Goal: Complete application form: Complete application form

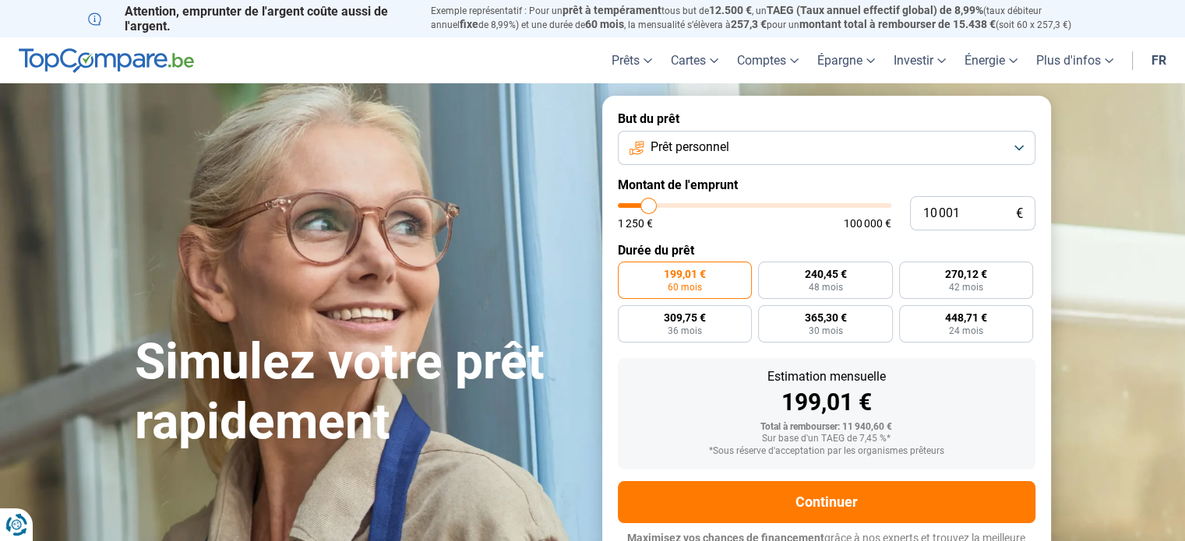
type input "11 500"
type input "11500"
type input "12 250"
type input "12250"
type input "13 500"
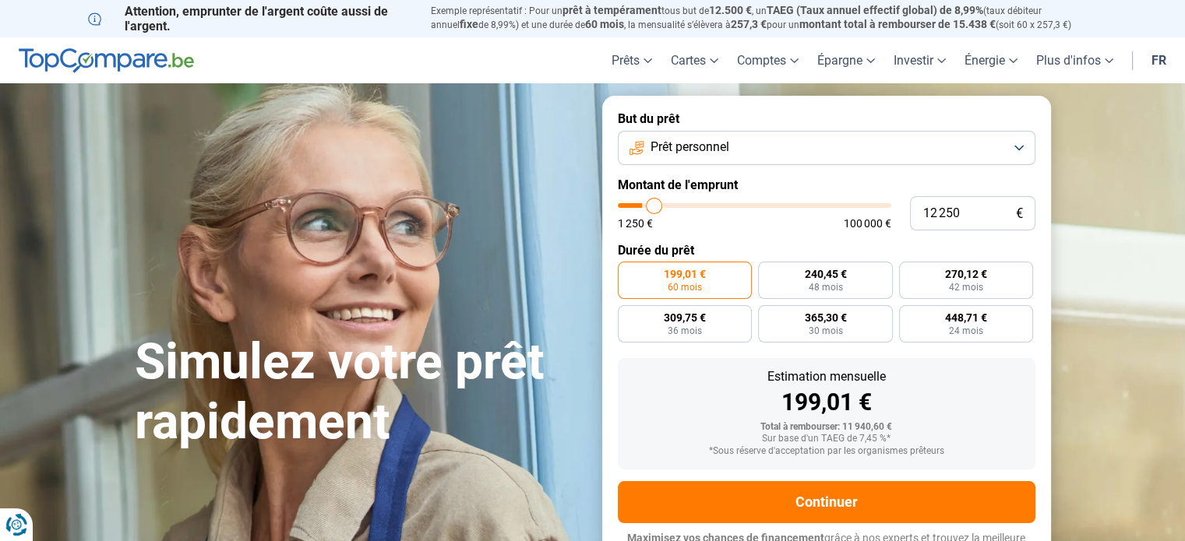
type input "13500"
type input "15 000"
type input "15000"
type input "16 250"
type input "16250"
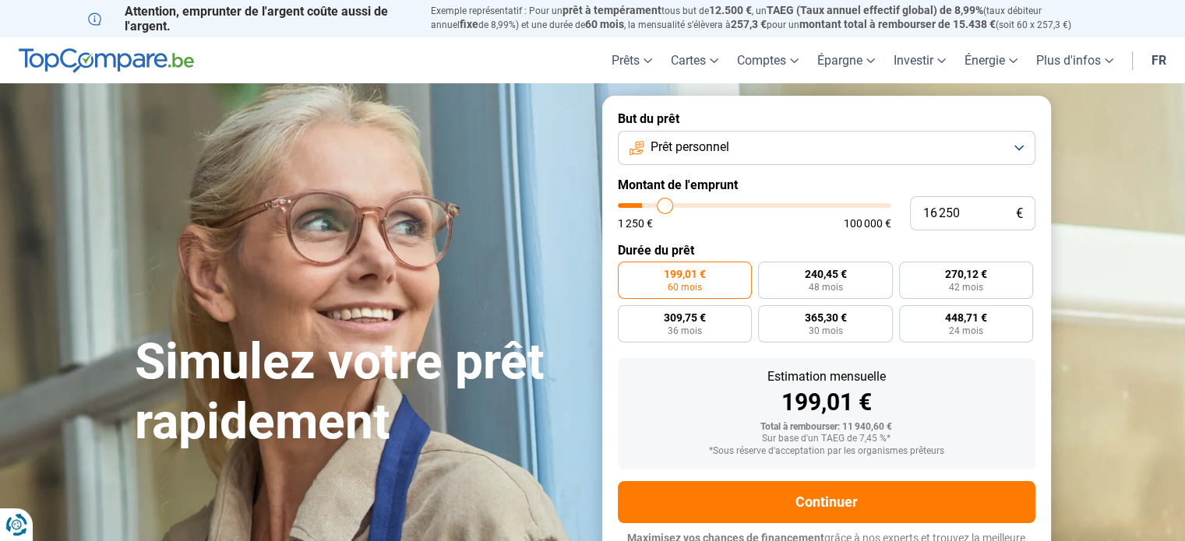
type input "17 000"
type input "17000"
type input "18 000"
type input "18000"
type input "19 250"
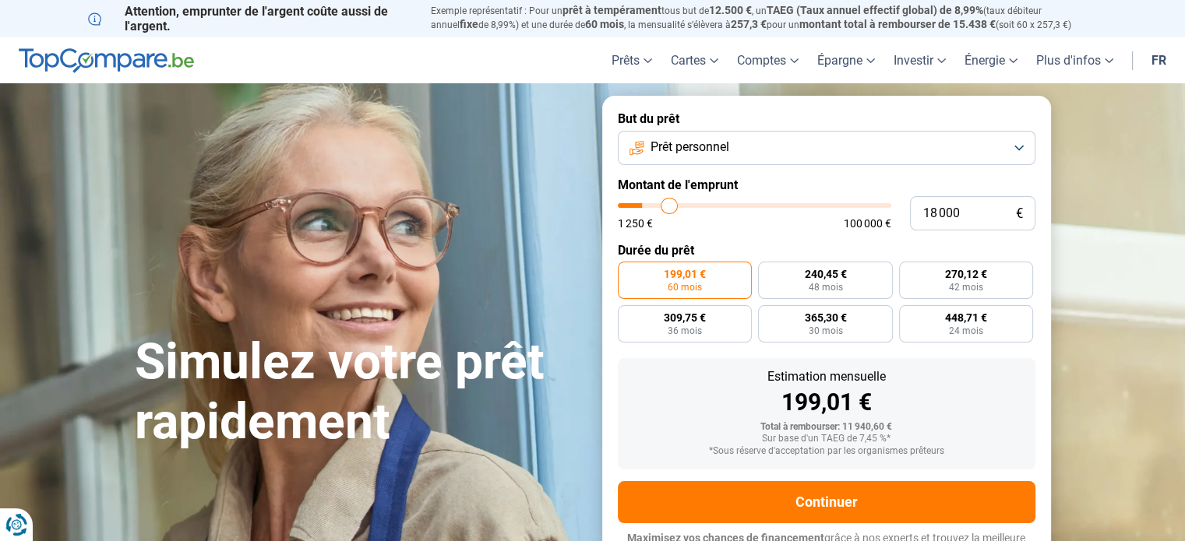
type input "19250"
type input "20 750"
type input "20750"
type input "23 500"
type input "23500"
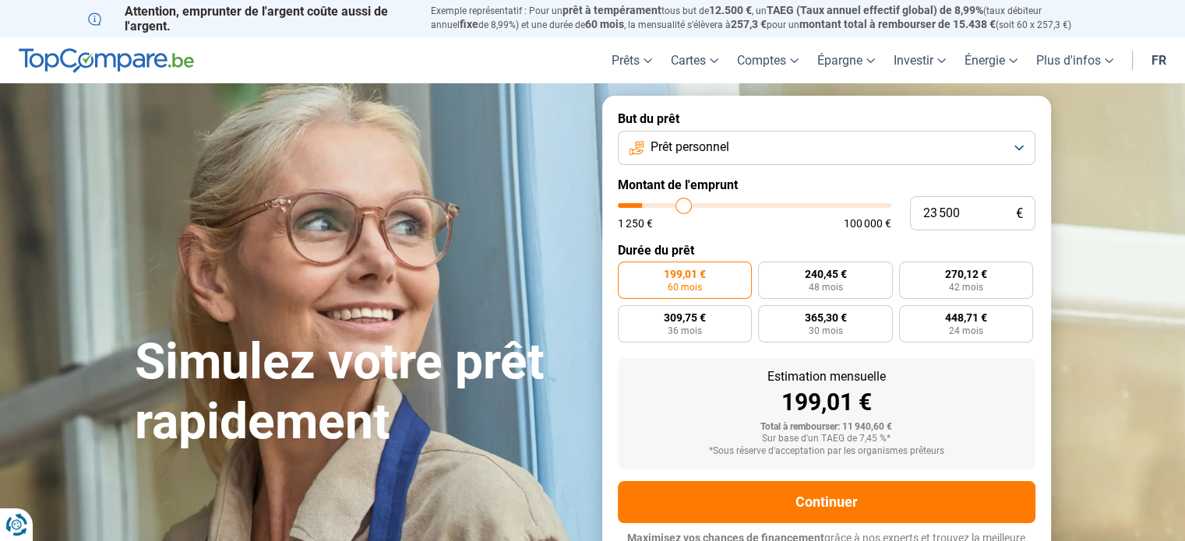
type input "24 500"
type input "24500"
type input "25 250"
type input "25250"
type input "26 000"
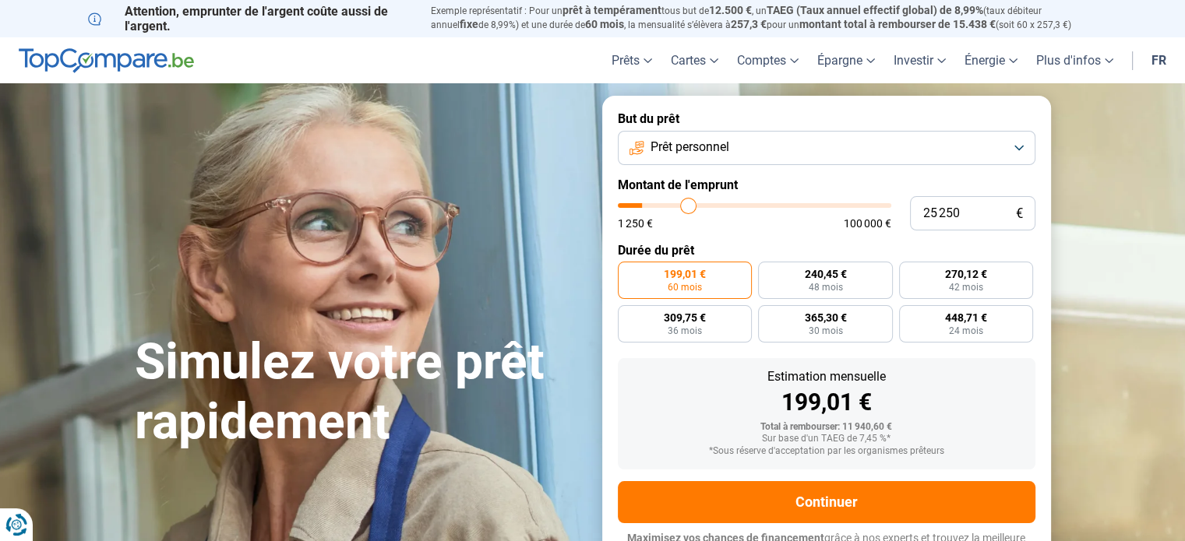
type input "26000"
type input "27 250"
type input "27250"
type input "28 250"
type input "28250"
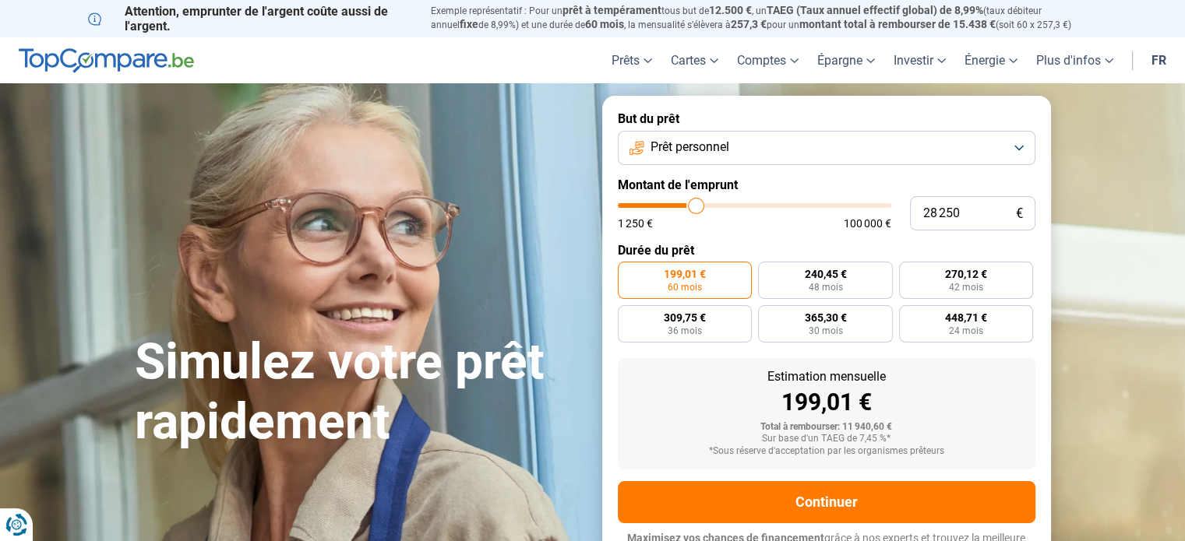
type input "29 500"
type input "29500"
type input "30 250"
type input "30250"
type input "31 000"
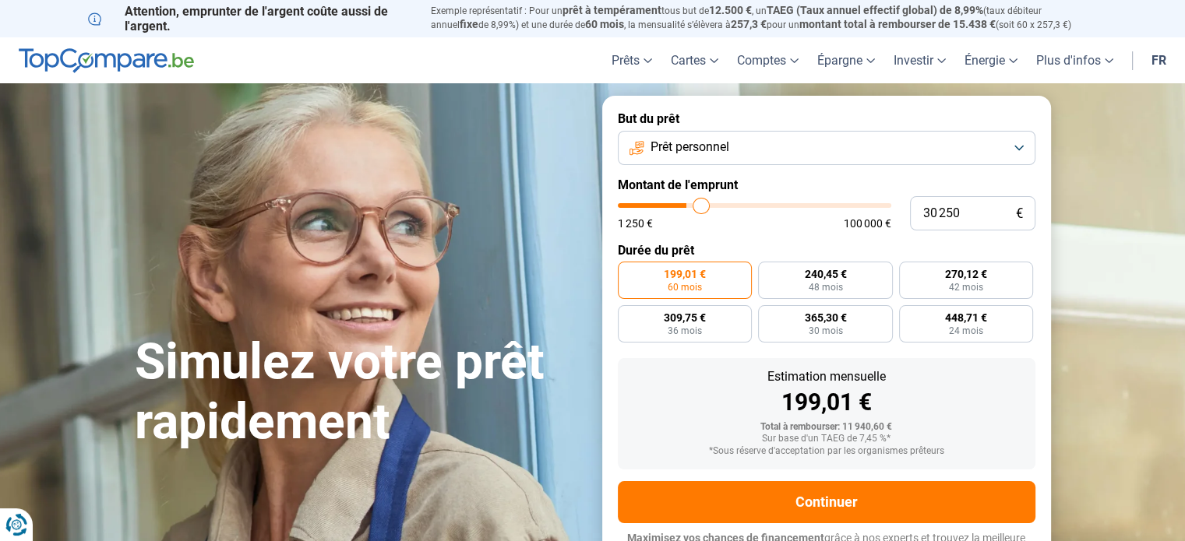
type input "31000"
type input "31 500"
type input "31500"
type input "32 250"
type input "32250"
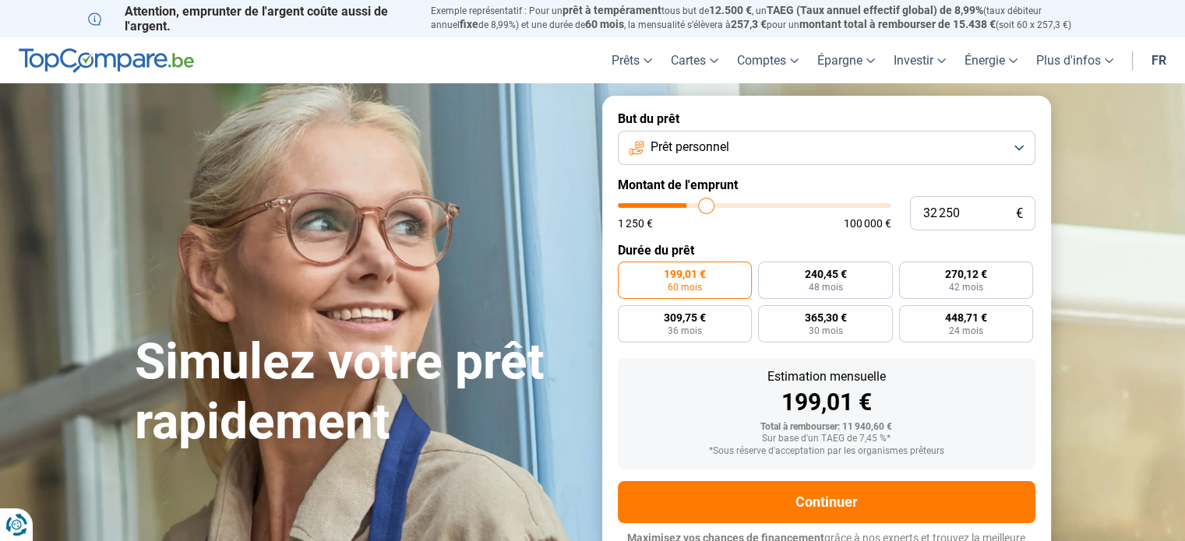
type input "33 500"
type input "33500"
type input "34 750"
type input "34750"
type input "36 250"
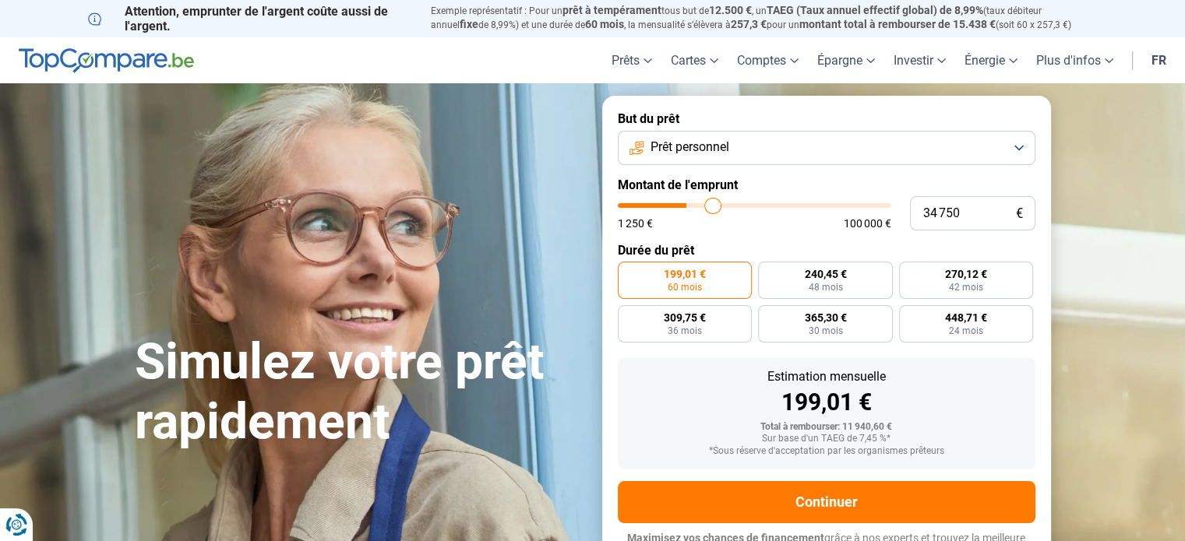
type input "36250"
type input "37 750"
type input "37750"
type input "39 750"
type input "39750"
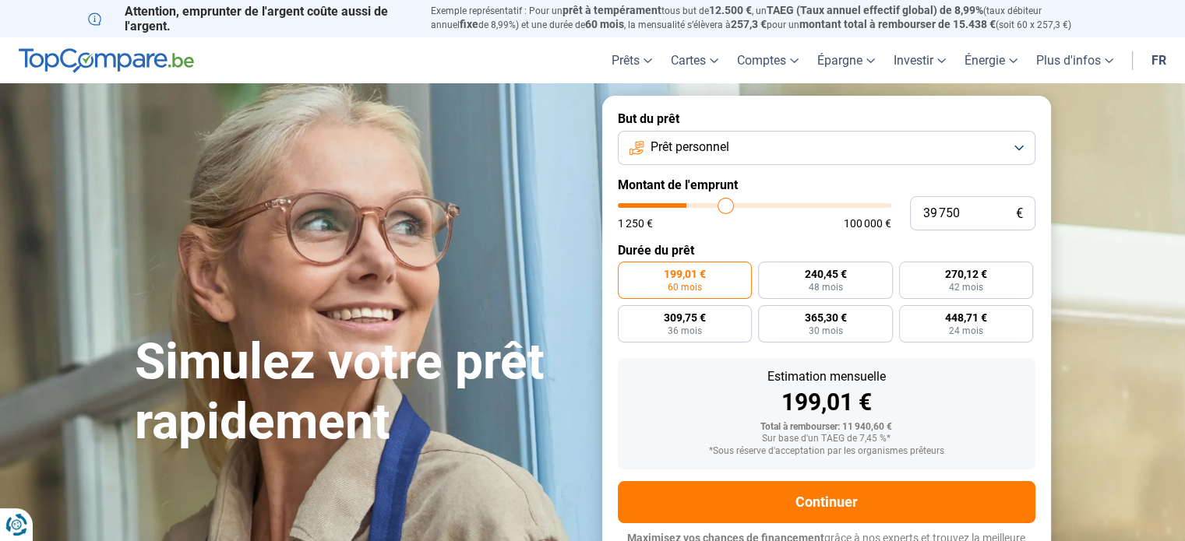
type input "40 750"
type input "40750"
type input "42 250"
type input "42250"
type input "43 750"
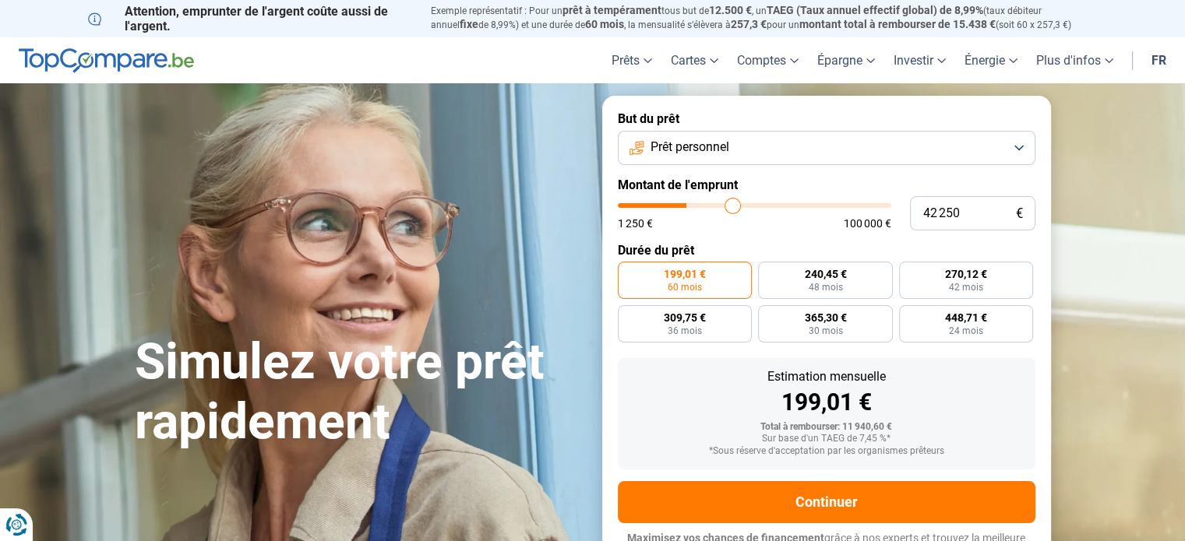
type input "43750"
type input "45 000"
type input "45000"
type input "46 750"
type input "46750"
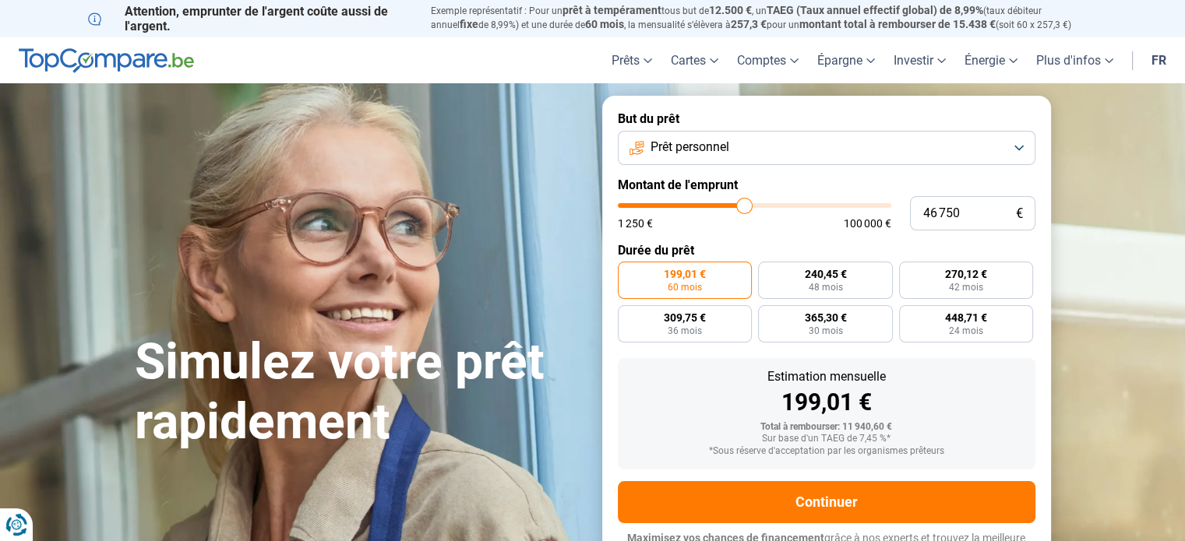
type input "48 250"
type input "48250"
type input "49 500"
type input "49500"
type input "50 250"
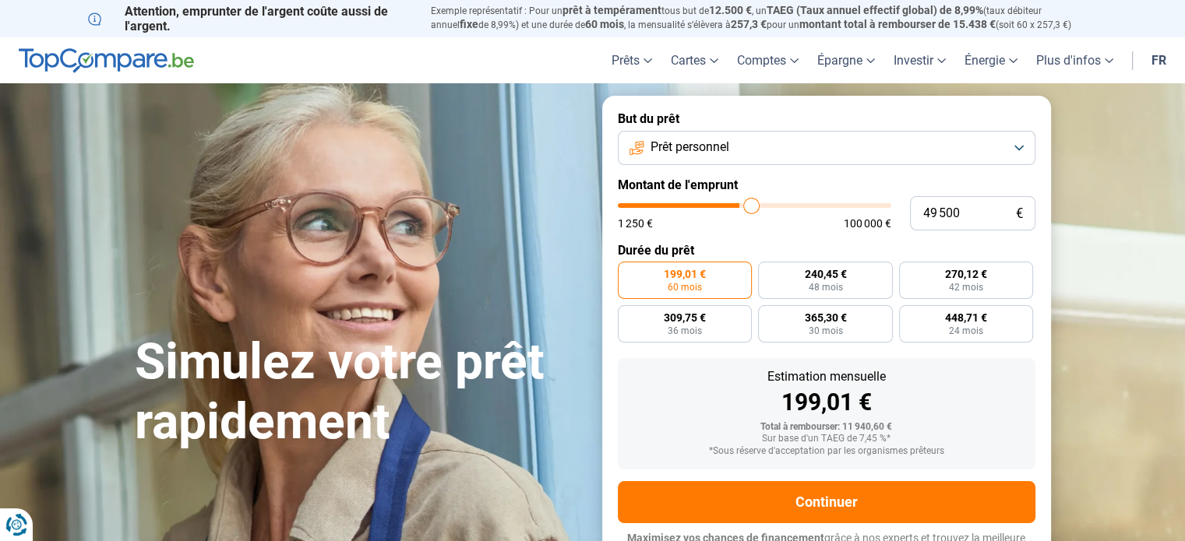
type input "50250"
type input "50 750"
type input "50750"
type input "51 500"
type input "51500"
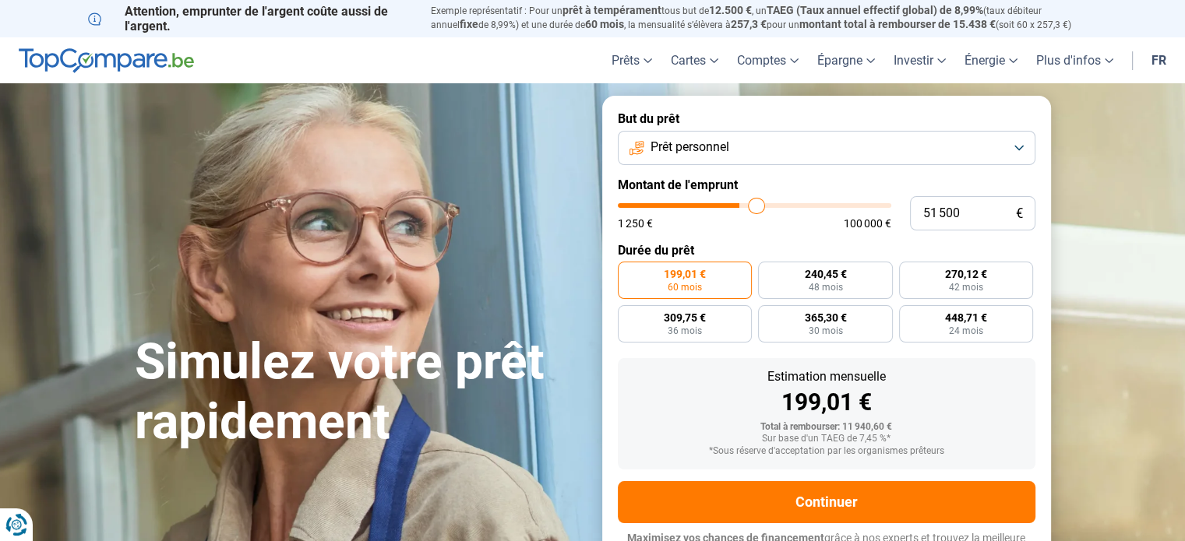
type input "52 000"
type input "52000"
type input "52 500"
type input "52500"
type input "52 750"
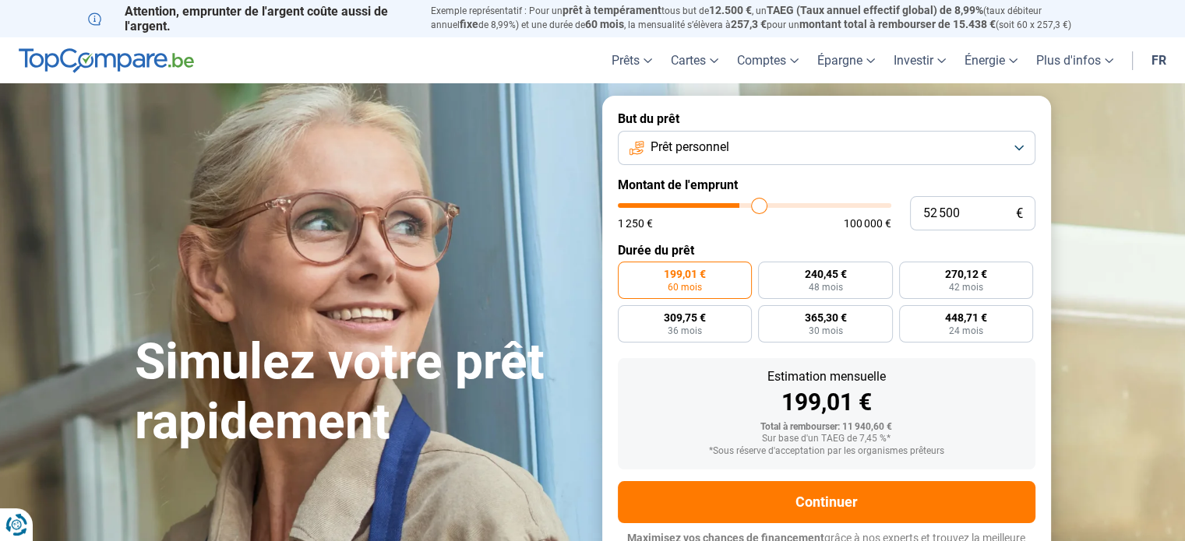
type input "52750"
type input "53 000"
type input "53000"
type input "53 250"
type input "53250"
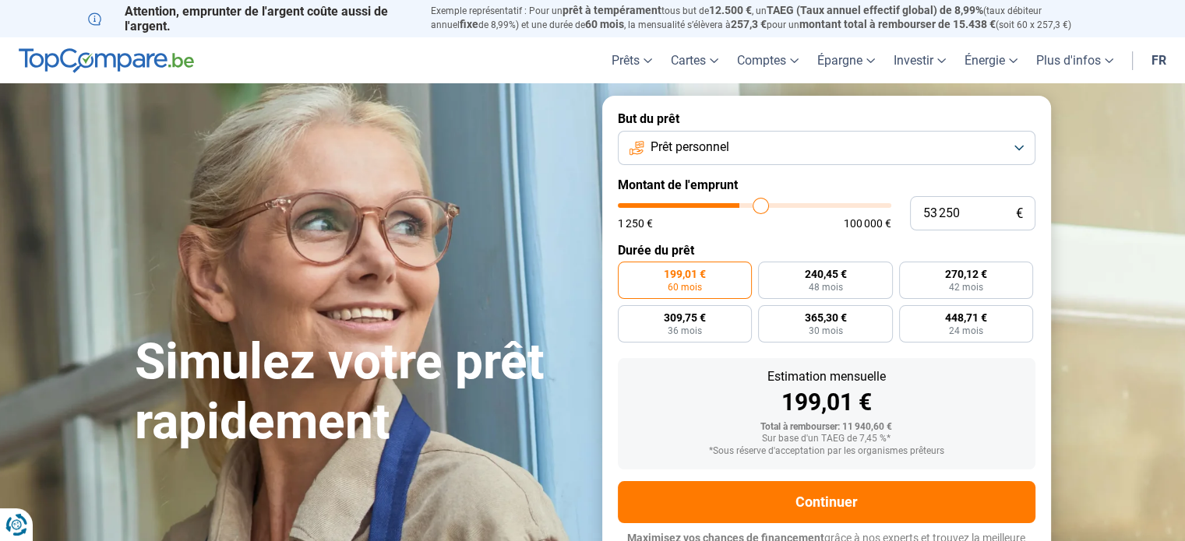
type input "53 500"
type input "53500"
type input "53 750"
type input "53750"
type input "54 000"
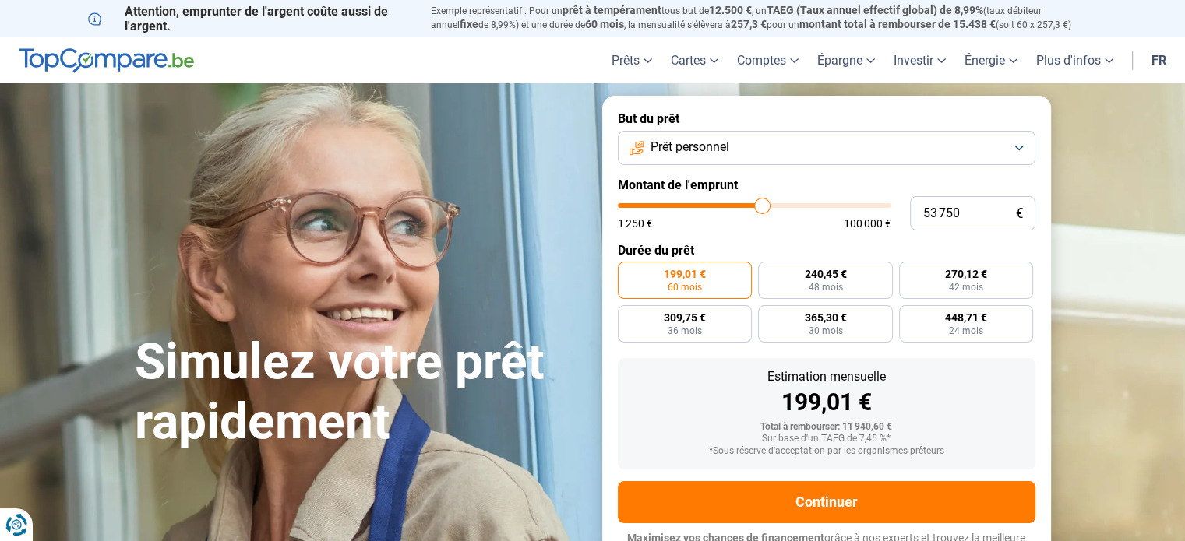
type input "54000"
type input "54 250"
type input "54250"
type input "53 750"
type input "53750"
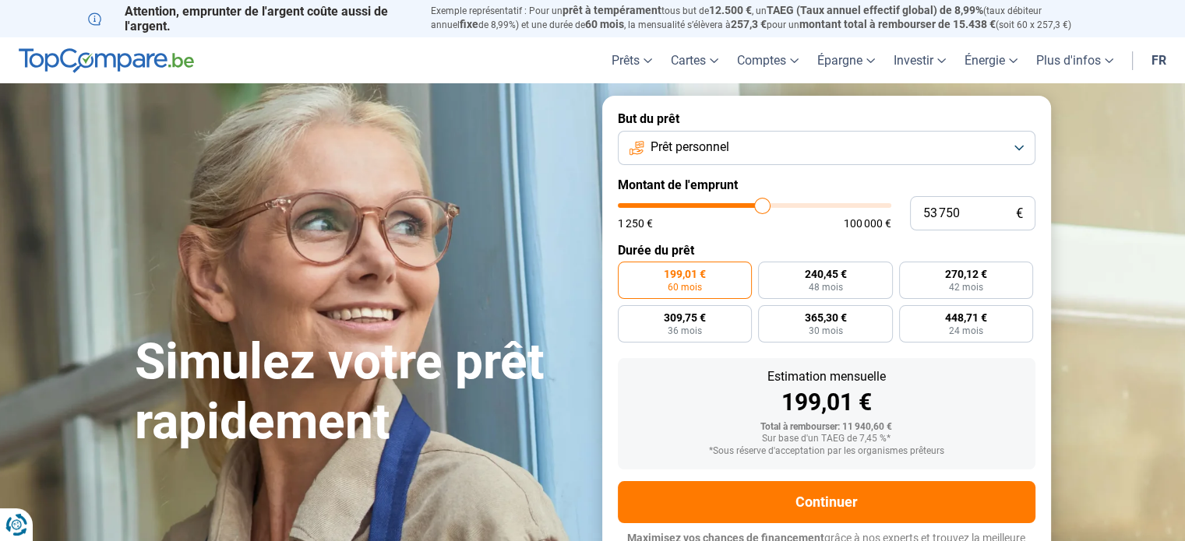
type input "51 500"
type input "51500"
type input "48 000"
type input "48000"
type input "43 250"
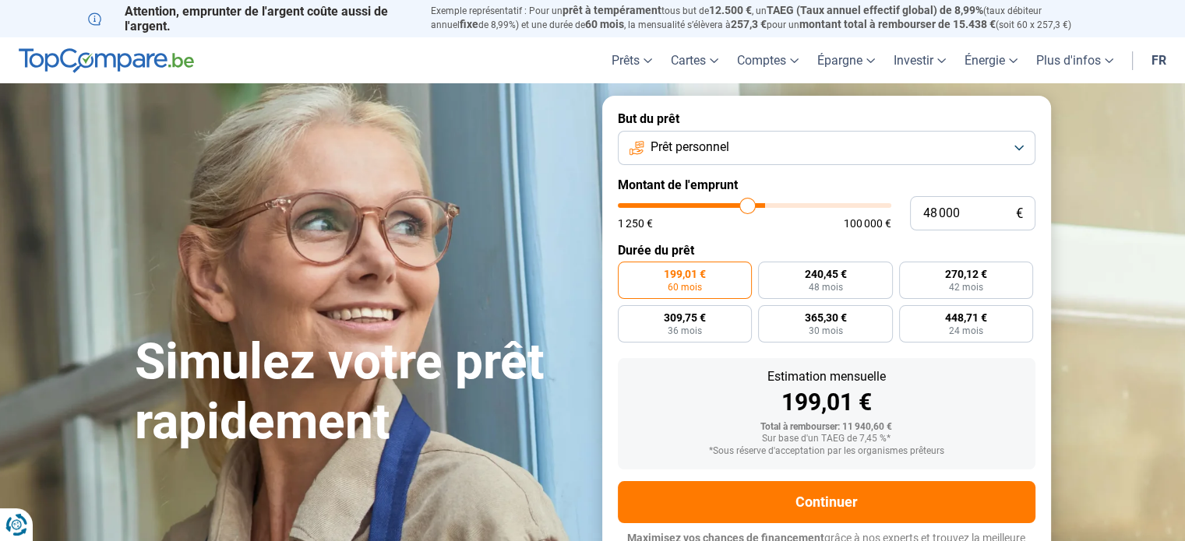
type input "43250"
type input "38 000"
type input "38000"
type input "32 250"
type input "32250"
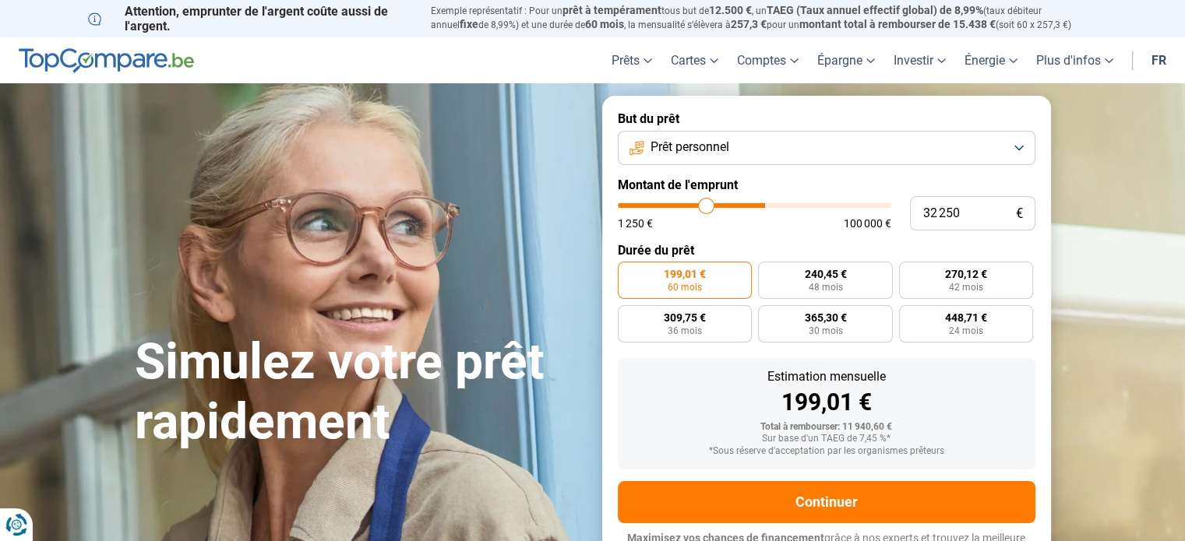
type input "29 750"
type input "29750"
type input "28 750"
type input "28750"
type input "28 000"
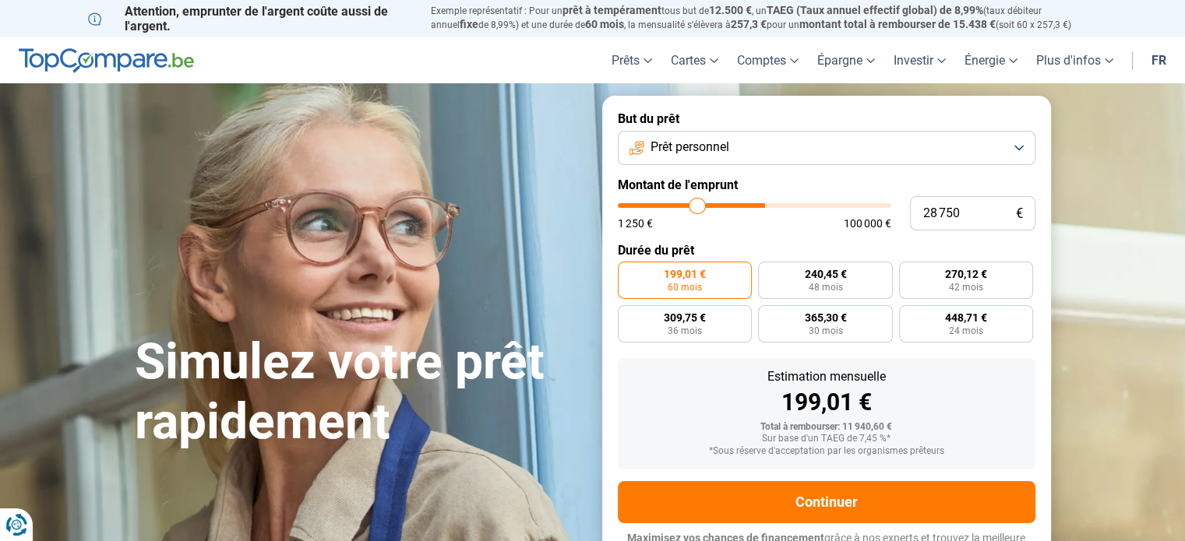
type input "28000"
type input "27 500"
type input "27500"
type input "27 250"
type input "27250"
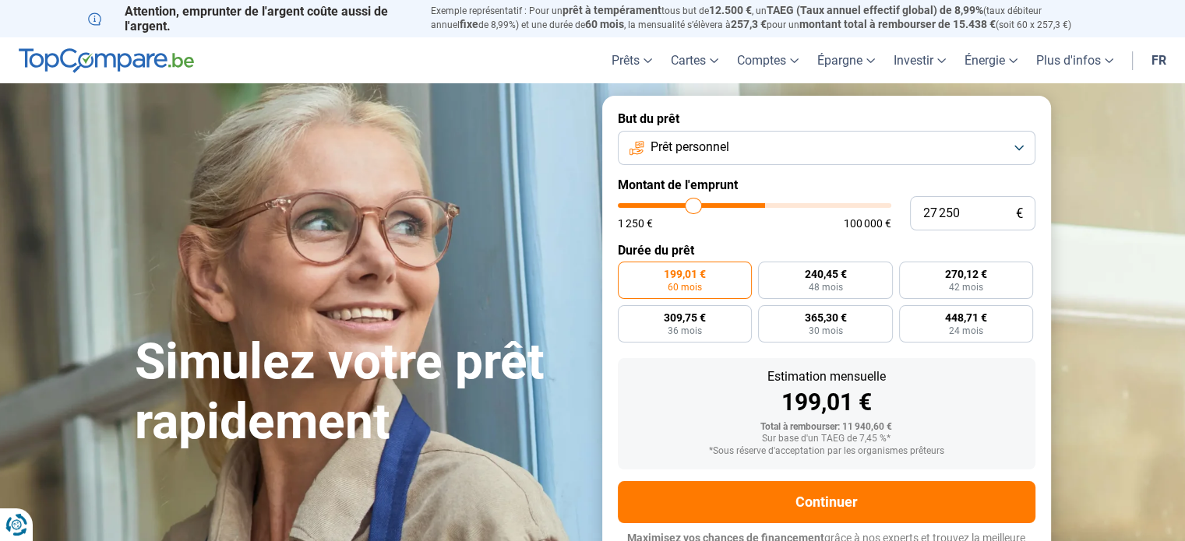
type input "26 750"
type input "26750"
type input "26 250"
type input "26250"
type input "25 250"
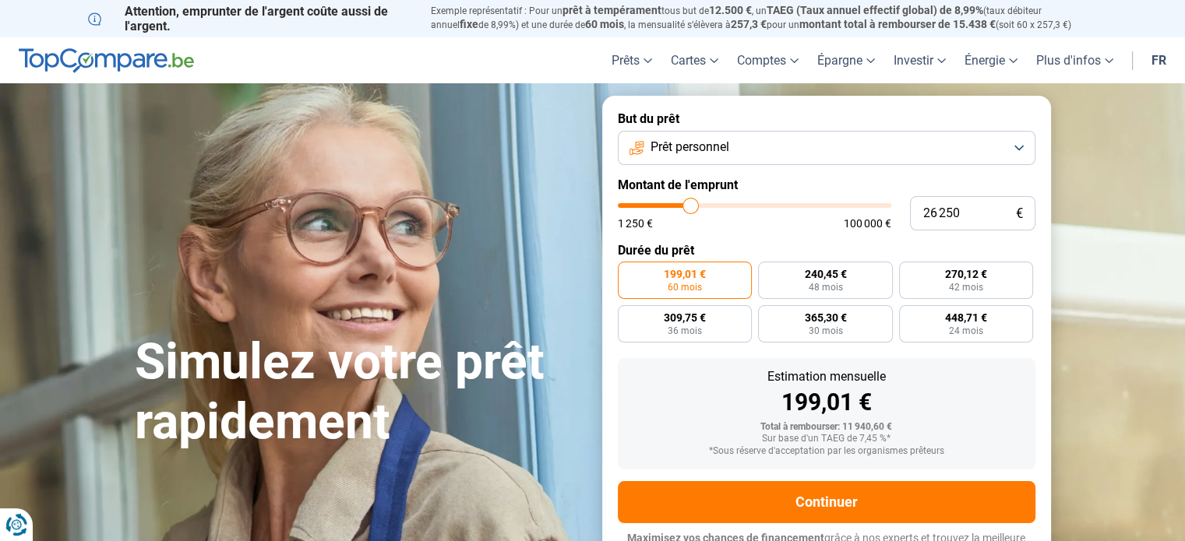
type input "25250"
type input "24 500"
type input "24500"
type input "24 000"
type input "24000"
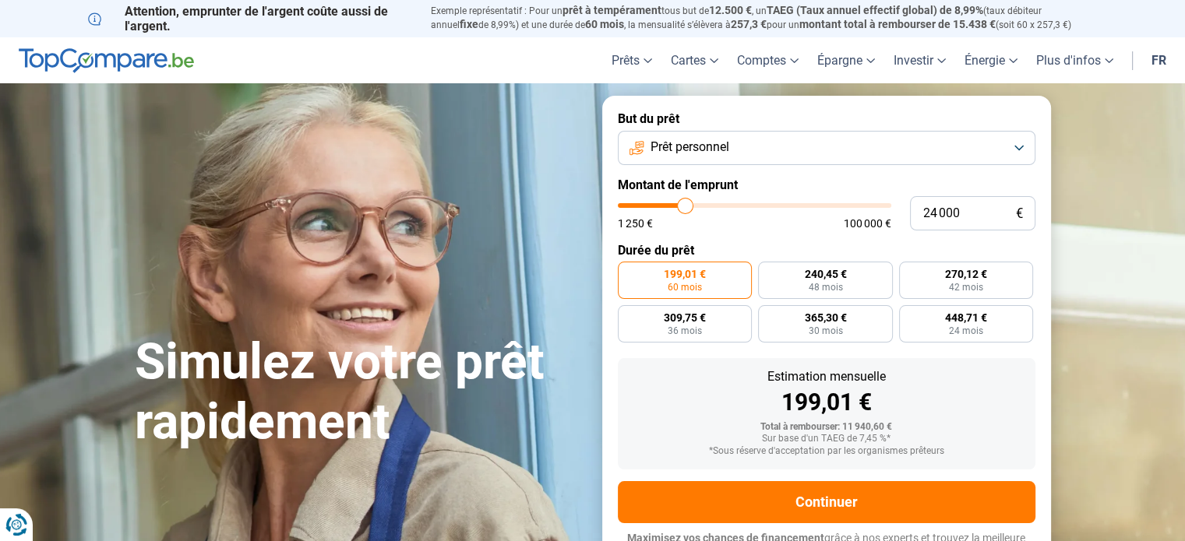
type input "23 250"
type input "23250"
type input "23 000"
type input "23000"
type input "22 500"
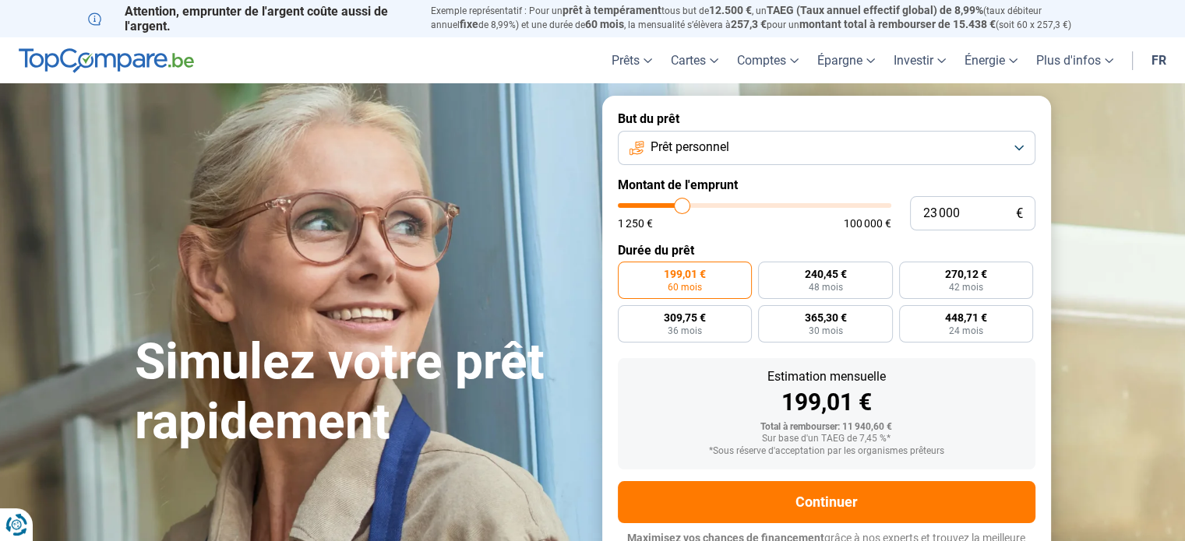
type input "22500"
type input "22 250"
type input "22250"
type input "21 750"
type input "21750"
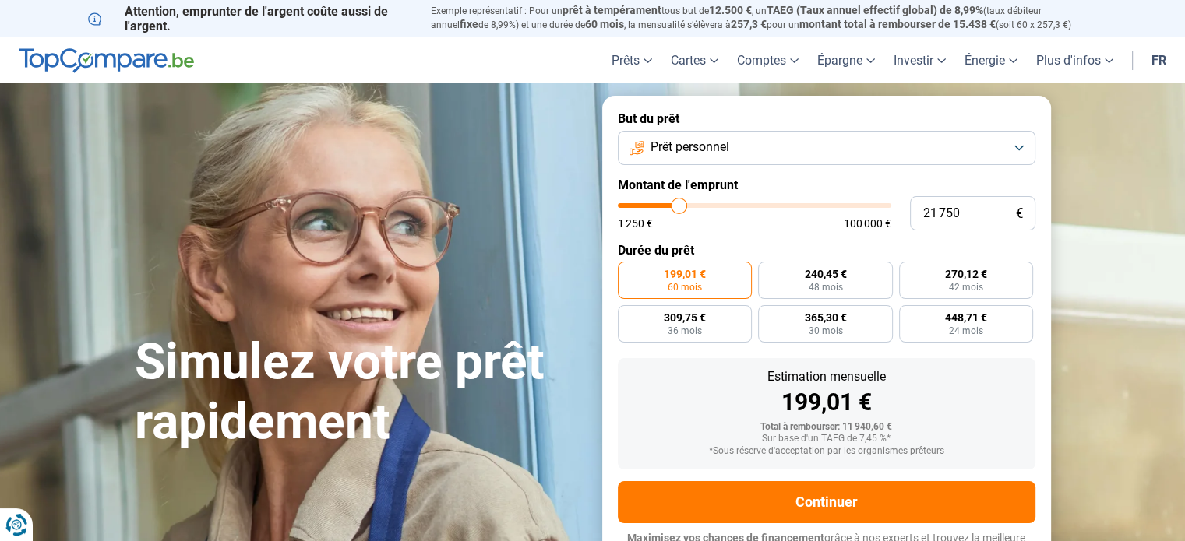
type input "21 000"
type input "21000"
type input "20 500"
type input "20500"
type input "20 250"
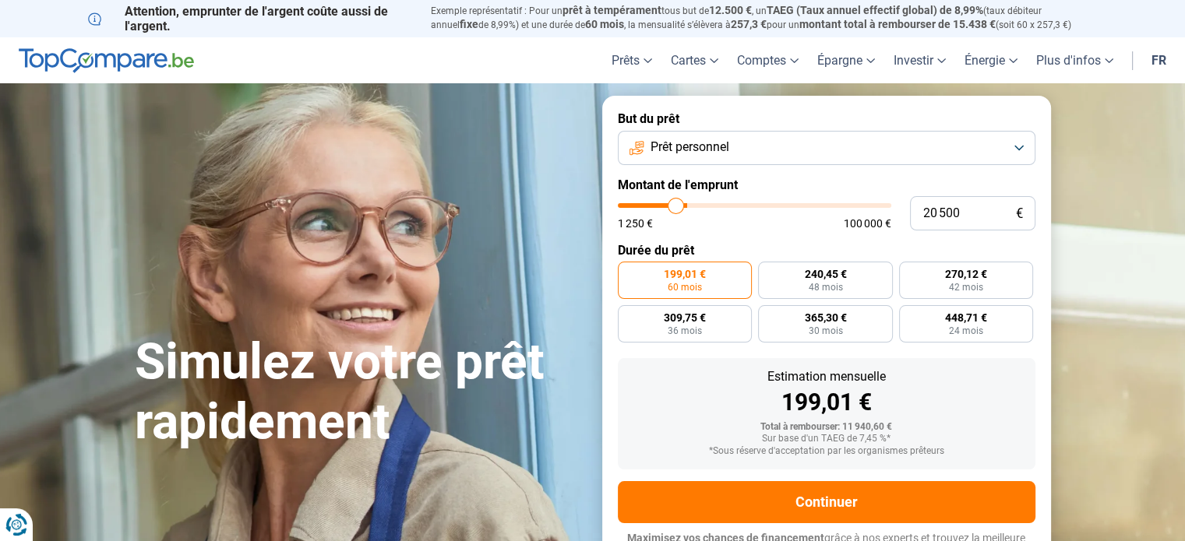
type input "20250"
type input "20 000"
type input "20000"
type input "19 750"
type input "19750"
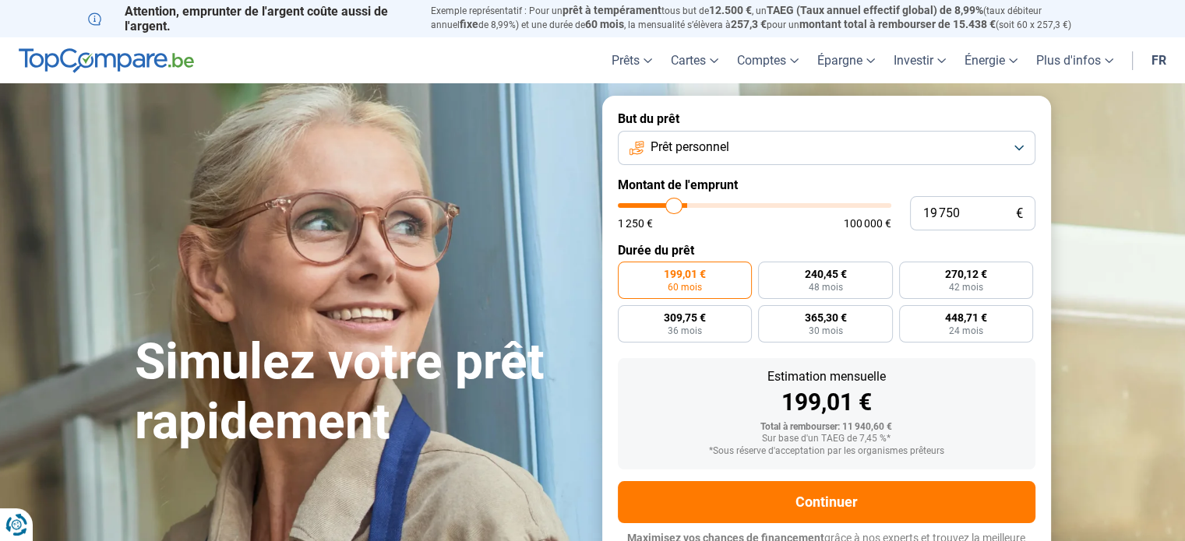
type input "19 000"
type input "19000"
type input "18 500"
type input "18500"
type input "17 500"
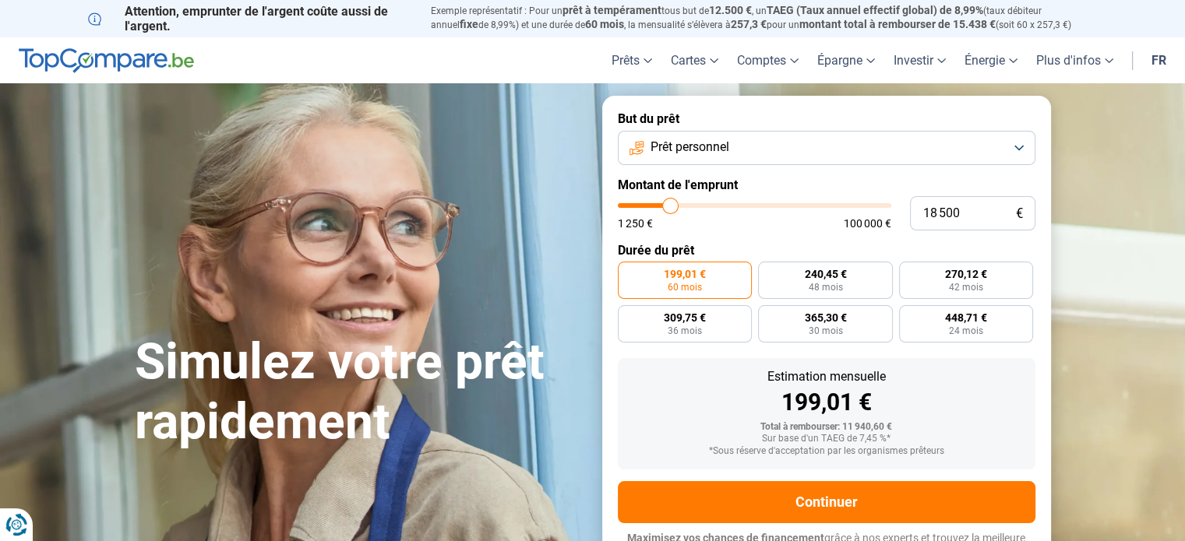
type input "17500"
type input "16 750"
type input "16750"
type input "16 500"
type input "16500"
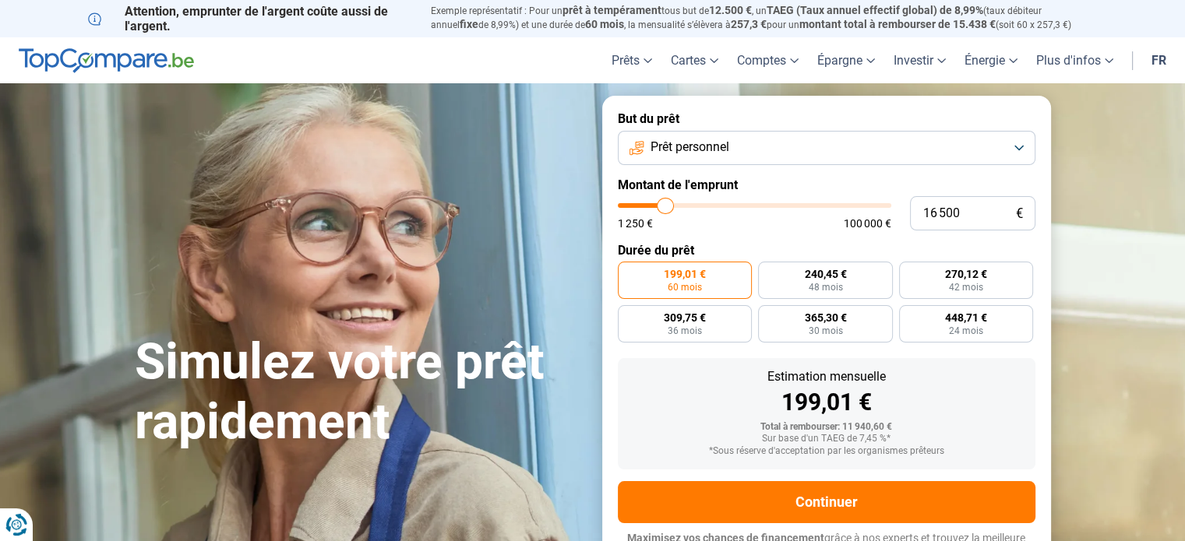
type input "16 250"
type input "16250"
type input "15 500"
type input "15500"
type input "15 000"
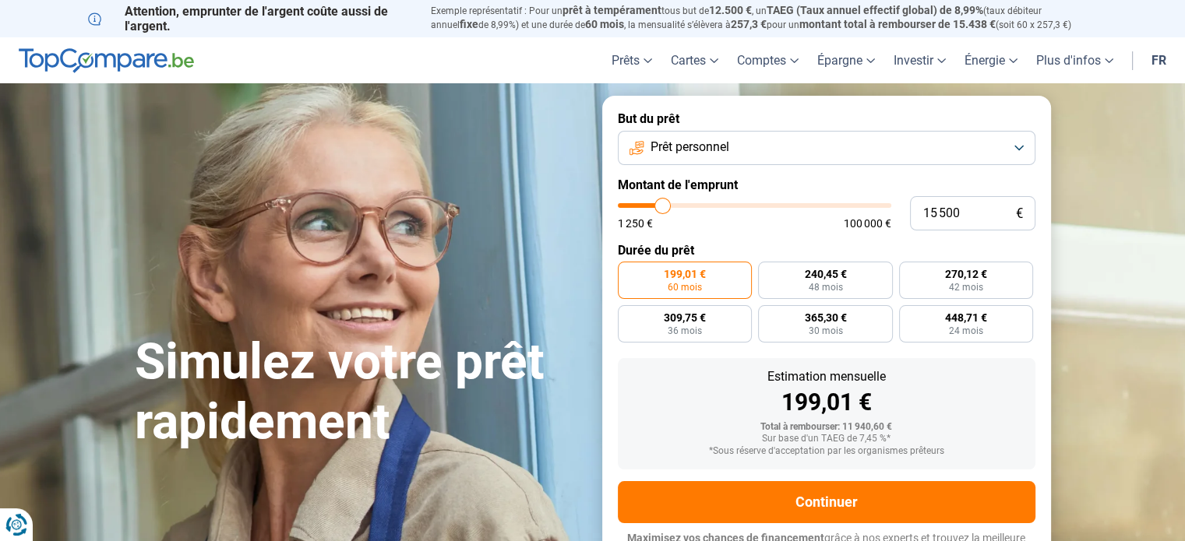
type input "15000"
type input "14 250"
type input "14250"
type input "13 750"
type input "13750"
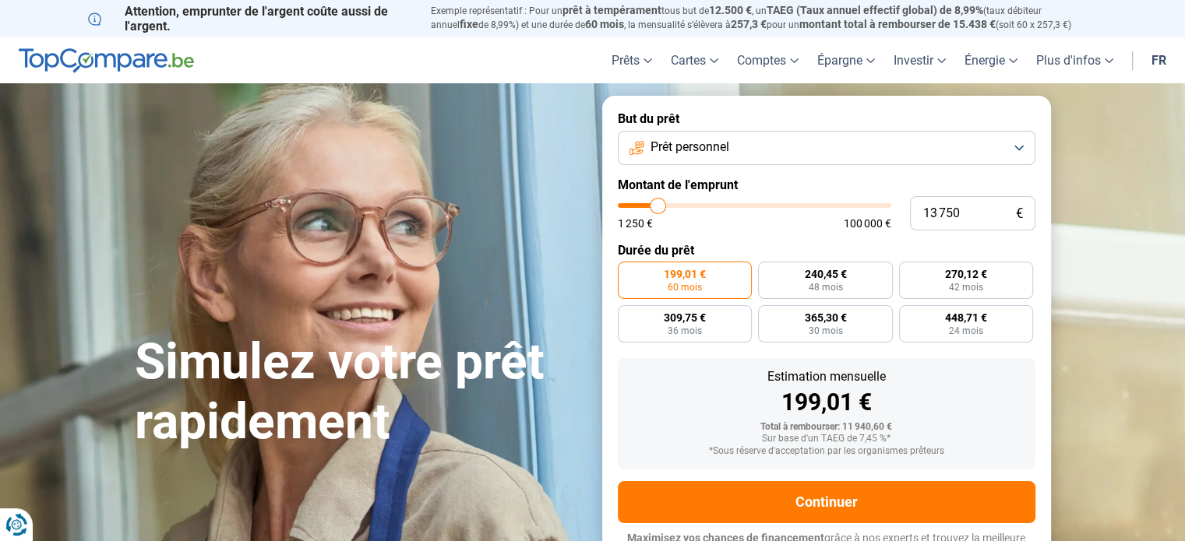
type input "13 250"
type input "13250"
type input "13 000"
type input "13000"
type input "12 750"
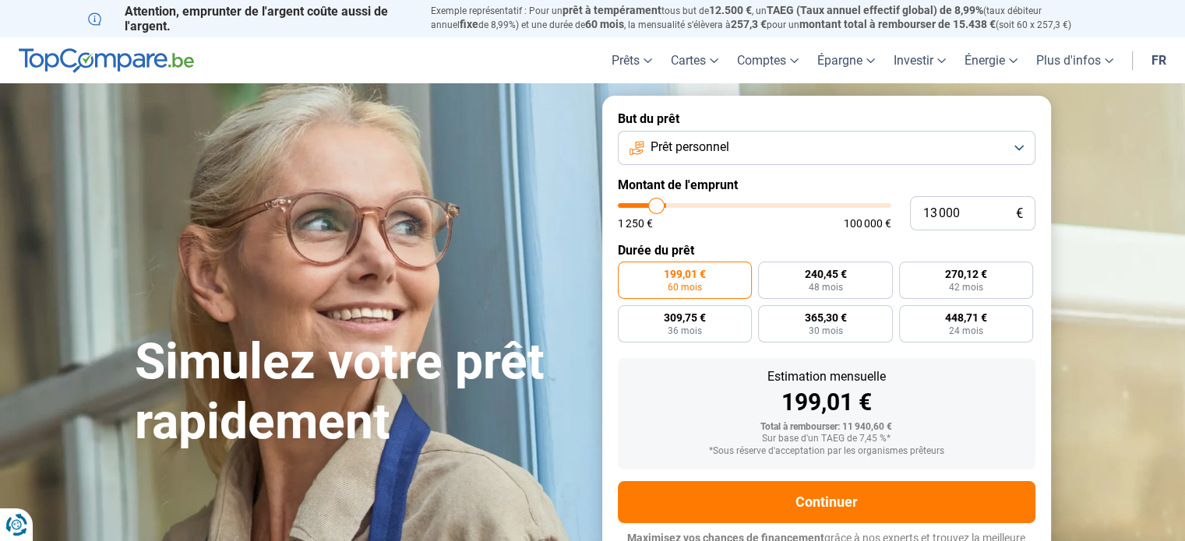
type input "12750"
type input "12 500"
type input "12500"
type input "12 250"
type input "12250"
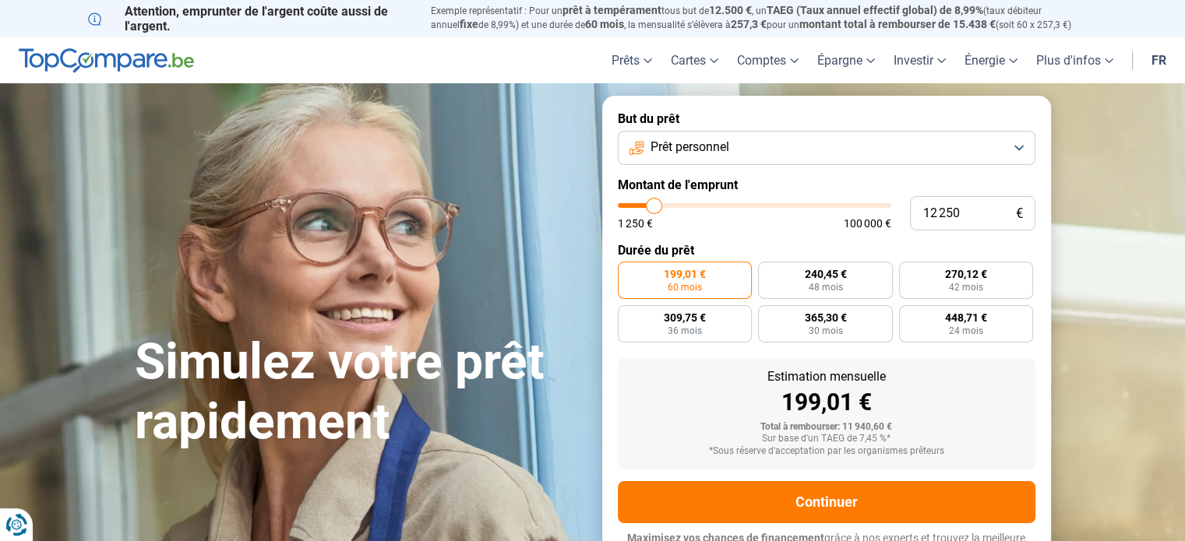
type input "12 000"
type input "12000"
type input "11 750"
type input "11750"
type input "11 500"
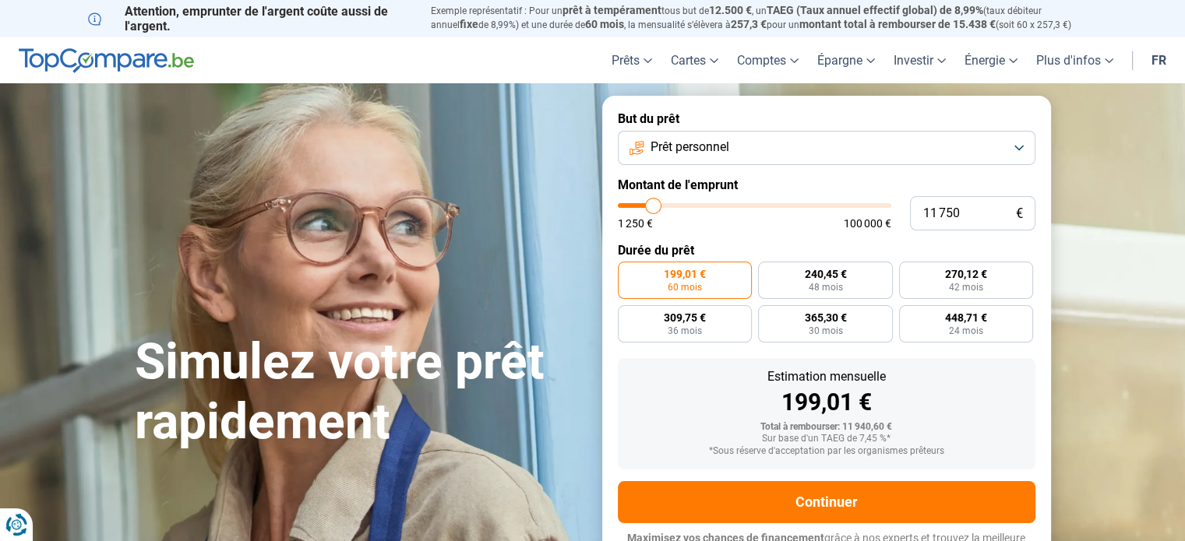
type input "11500"
type input "11 250"
type input "11250"
type input "11 000"
type input "11000"
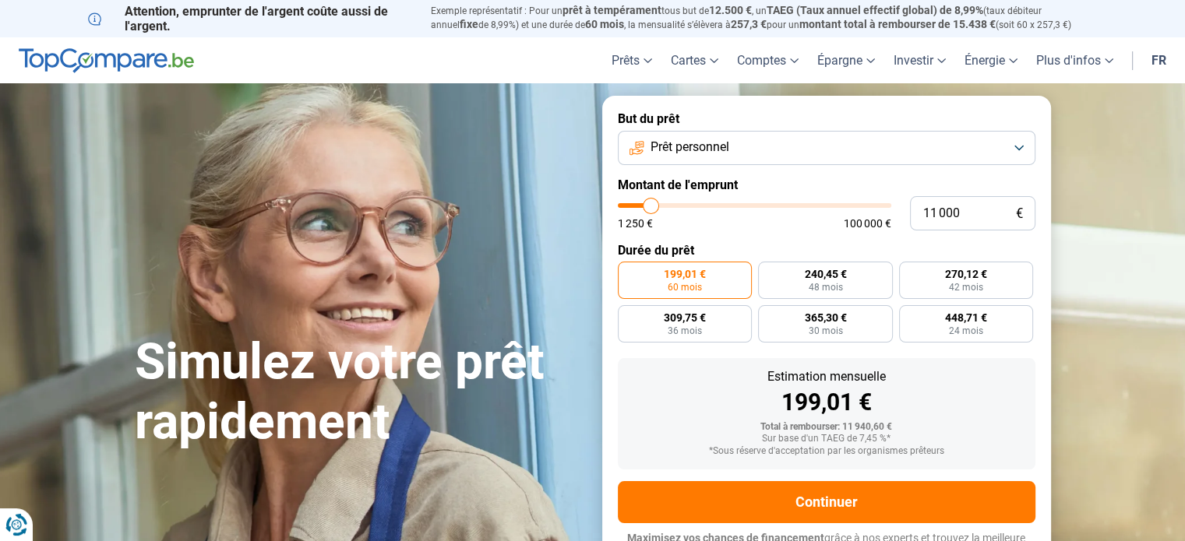
type input "10 750"
type input "10750"
type input "10 500"
type input "10500"
type input "10 250"
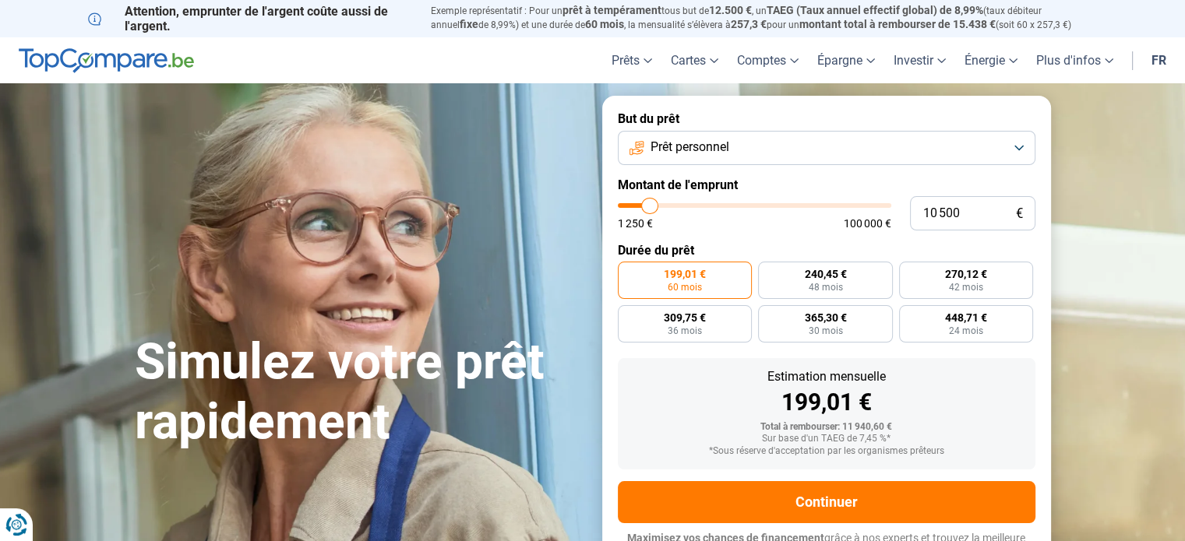
type input "10250"
type input "10 500"
type input "10500"
type input "10 750"
type input "10750"
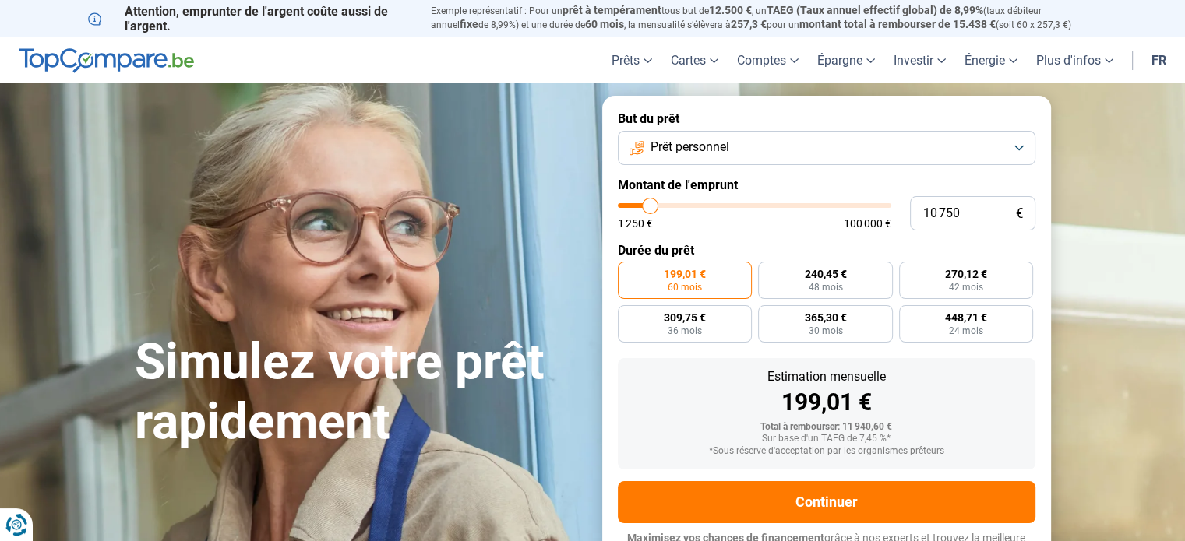
type input "11 000"
type input "11000"
type input "11 250"
type input "11250"
type input "11 500"
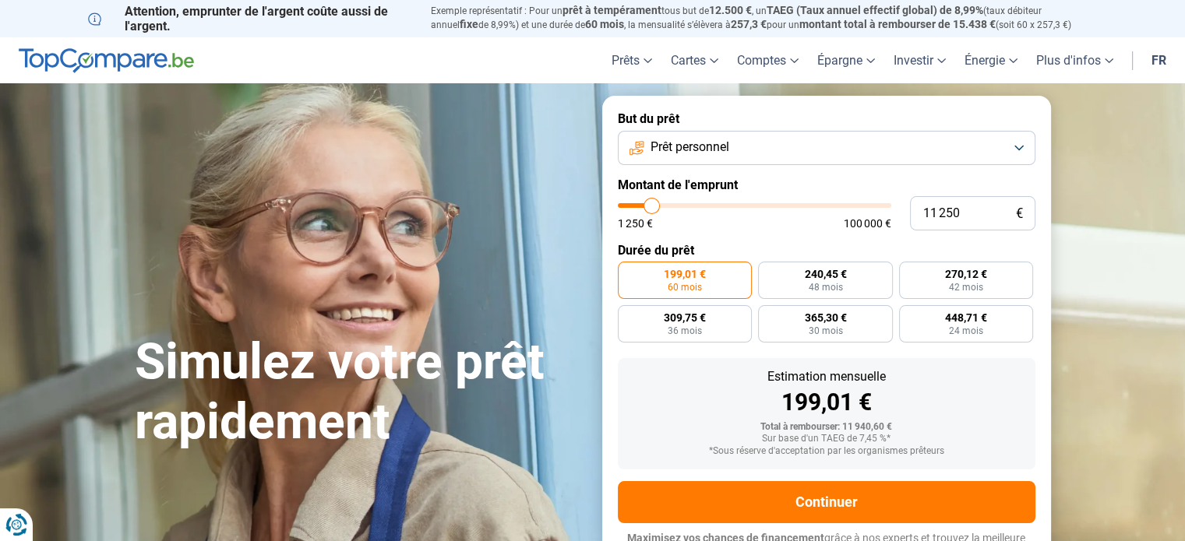
type input "11500"
type input "11 750"
type input "11750"
type input "12 000"
type input "12000"
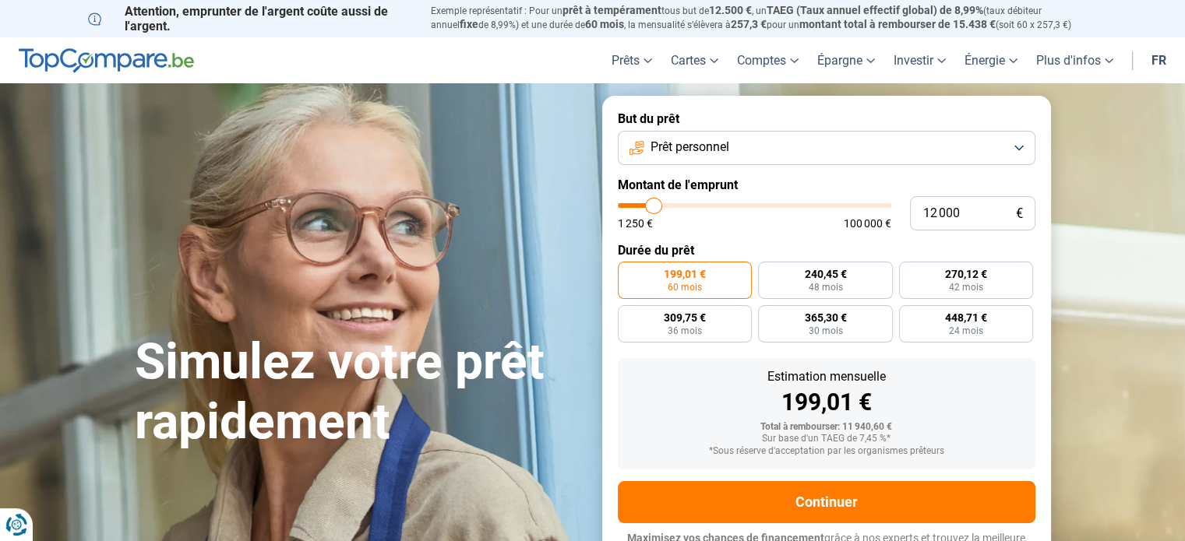
drag, startPoint x: 0, startPoint y: 0, endPoint x: 653, endPoint y: 229, distance: 692.4
click at [653, 208] on input "range" at bounding box center [754, 205] width 273 height 5
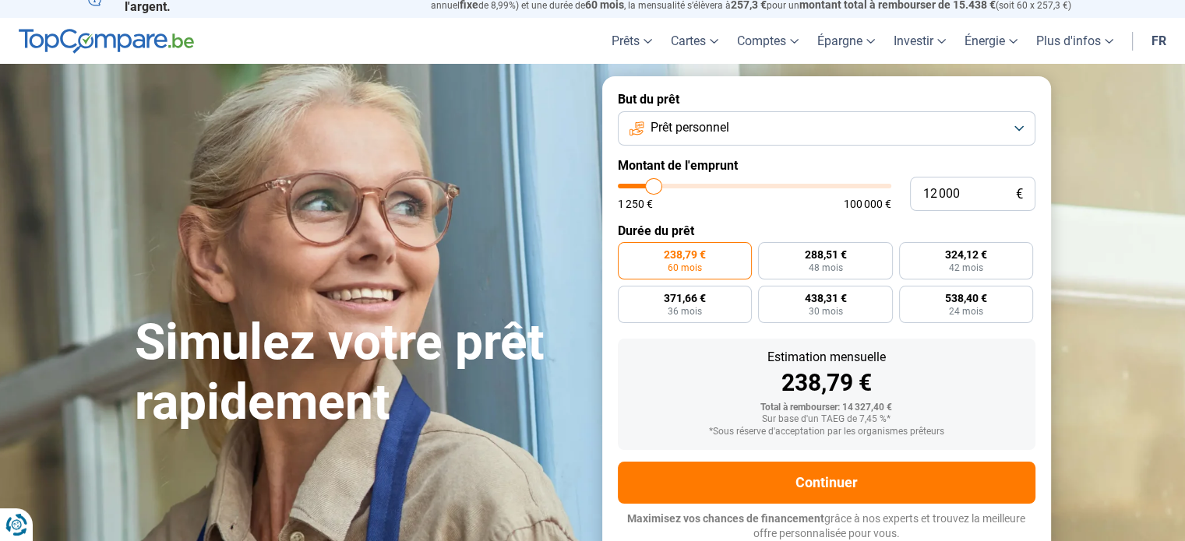
scroll to position [21, 0]
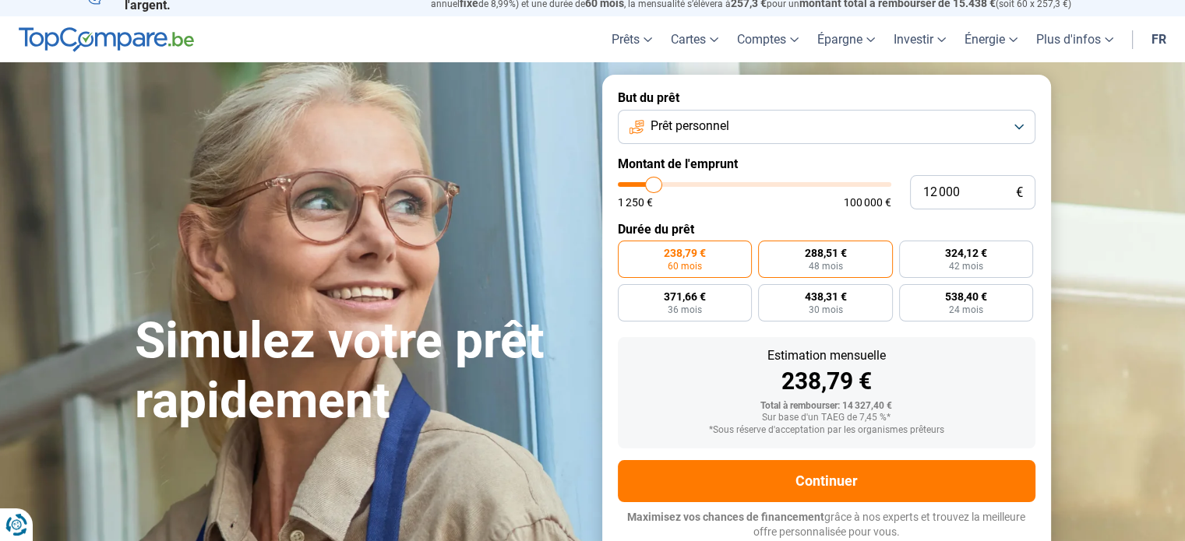
click at [819, 258] on span "288,51 €" at bounding box center [825, 253] width 42 height 11
click at [768, 251] on input "288,51 € 48 mois" at bounding box center [763, 246] width 10 height 10
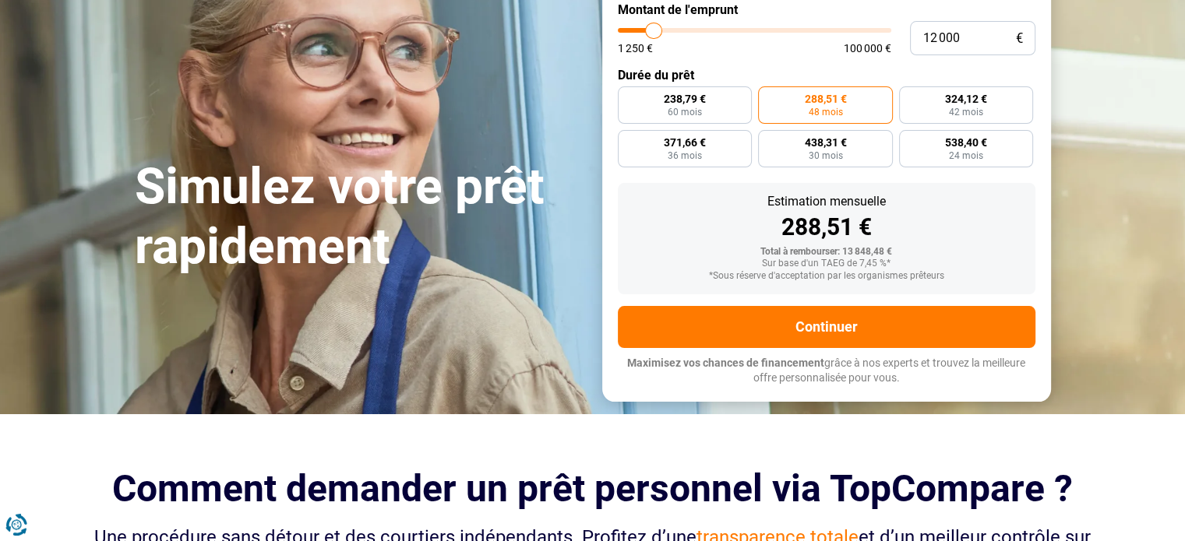
scroll to position [99, 0]
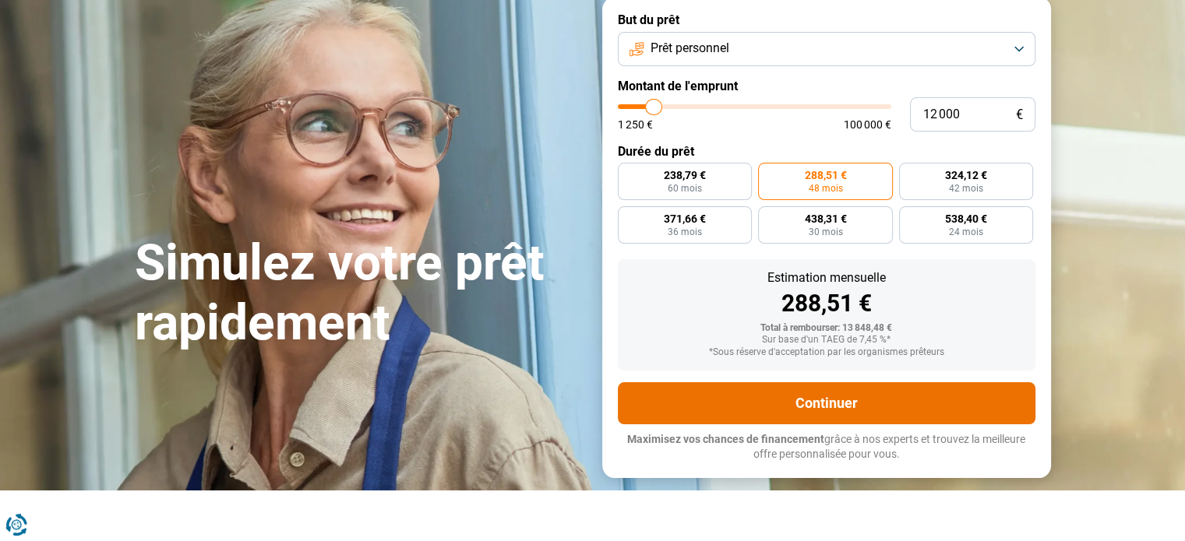
click at [814, 400] on button "Continuer" at bounding box center [826, 403] width 417 height 42
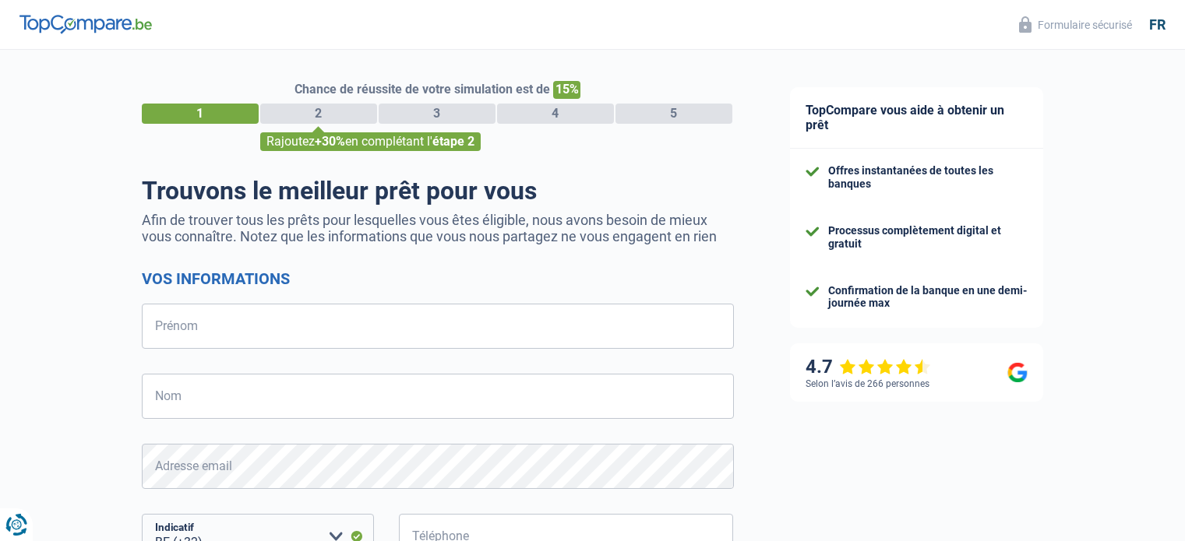
select select "32"
click at [268, 331] on input "Prénom" at bounding box center [438, 326] width 592 height 45
type input "Josué"
type input "Salsac"
type input "499470406"
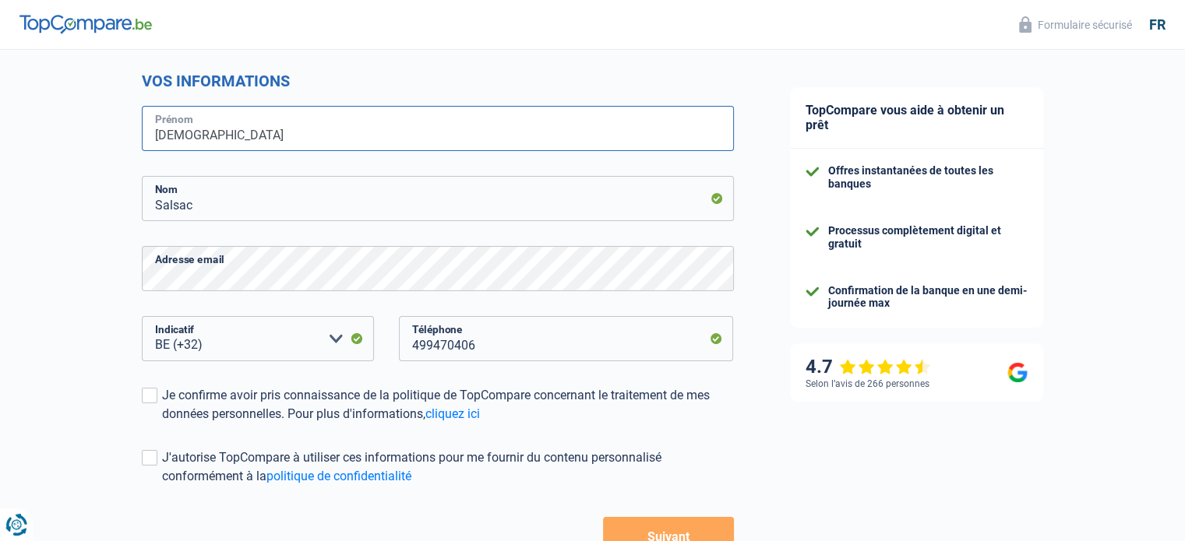
scroll to position [234, 0]
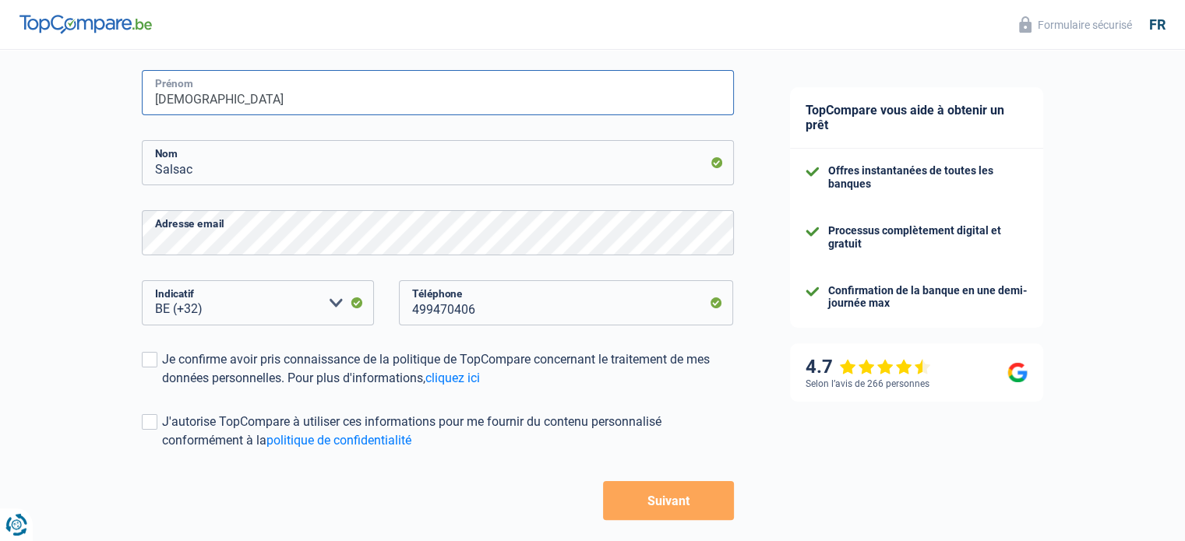
type input "Josué"
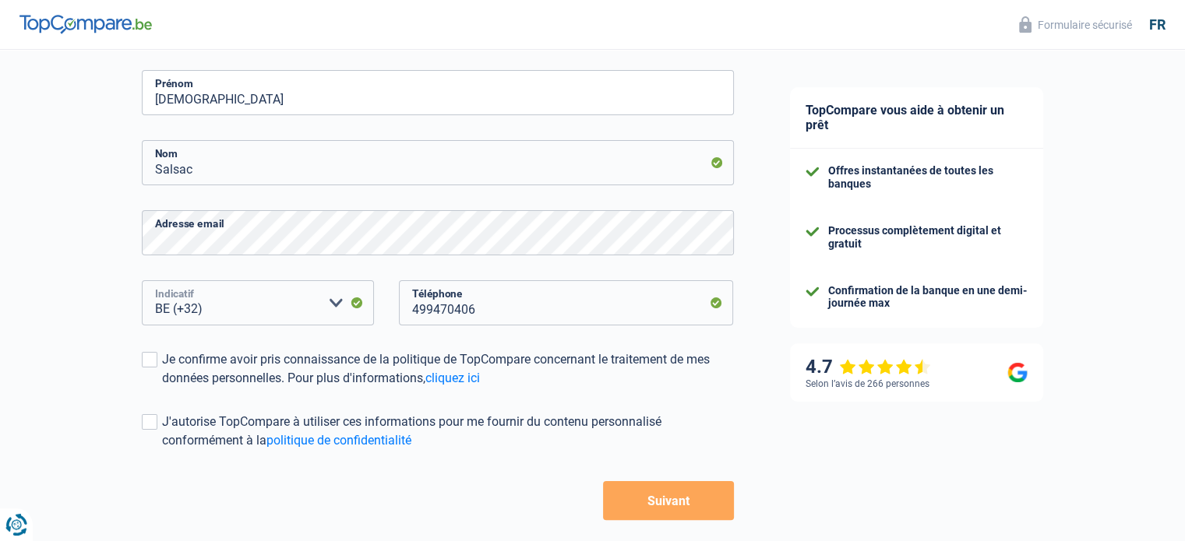
click at [235, 306] on select "BE (+32) LU (+352) Veuillez sélectionner une option" at bounding box center [258, 302] width 232 height 45
click at [142, 281] on select "BE (+32) LU (+352) Veuillez sélectionner une option" at bounding box center [258, 302] width 232 height 45
click at [226, 317] on select "BE (+32) LU (+352) Veuillez sélectionner une option" at bounding box center [258, 302] width 232 height 45
click at [227, 314] on select "BE (+32) LU (+352) Veuillez sélectionner une option" at bounding box center [258, 302] width 232 height 45
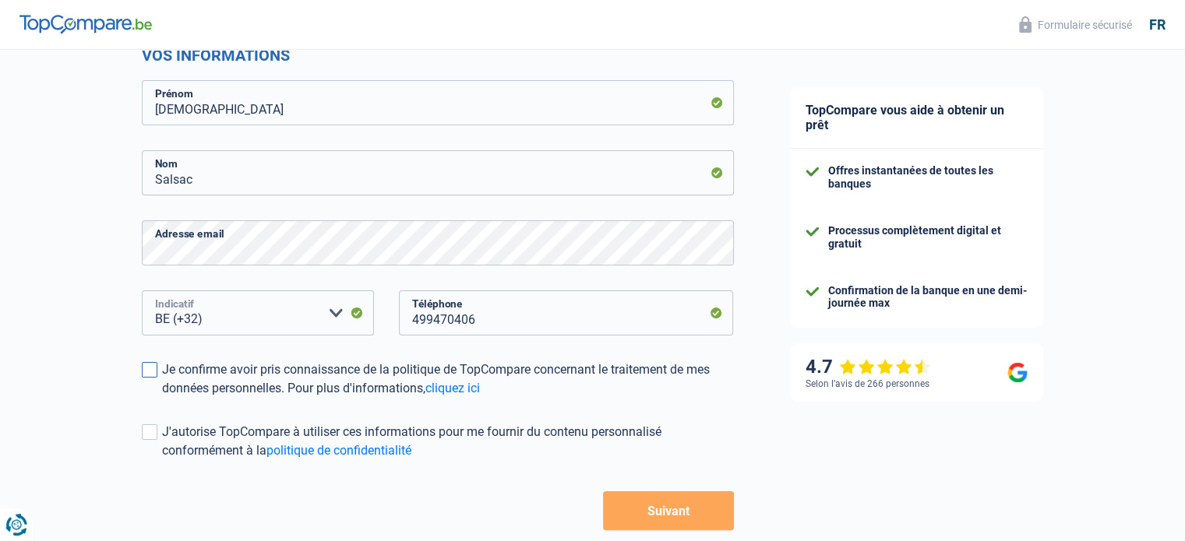
scroll to position [305, 0]
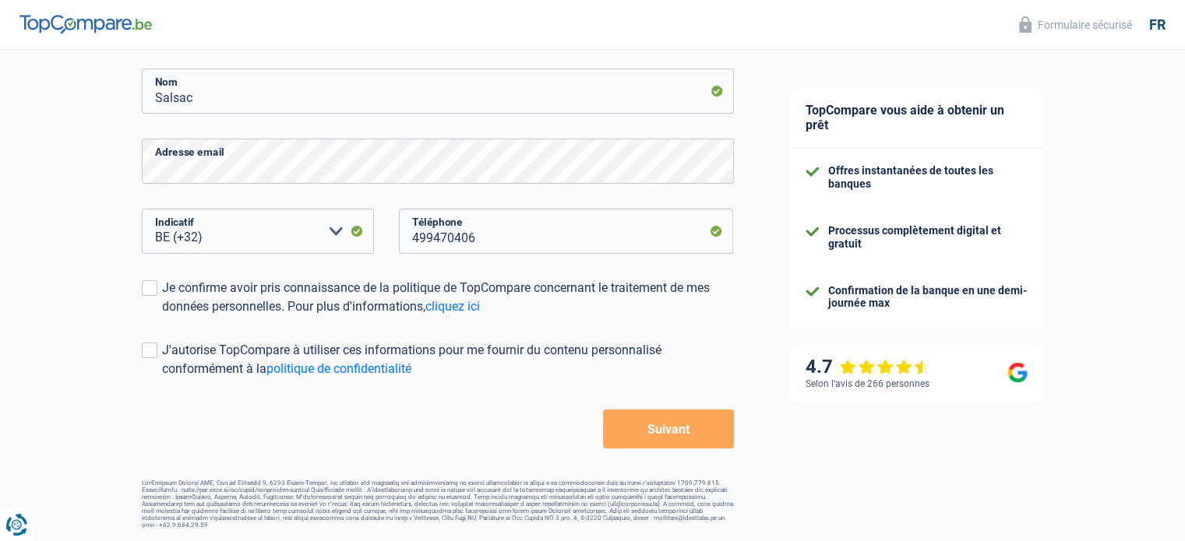
click at [653, 430] on button "Suivant" at bounding box center [668, 429] width 130 height 39
click at [671, 427] on button "Suivant" at bounding box center [668, 429] width 130 height 39
click at [147, 289] on span at bounding box center [150, 288] width 16 height 16
click at [162, 316] on input "Je confirme avoir pris connaissance de la politique de TopCompare concernant le…" at bounding box center [162, 316] width 0 height 0
click at [149, 351] on span at bounding box center [150, 351] width 16 height 16
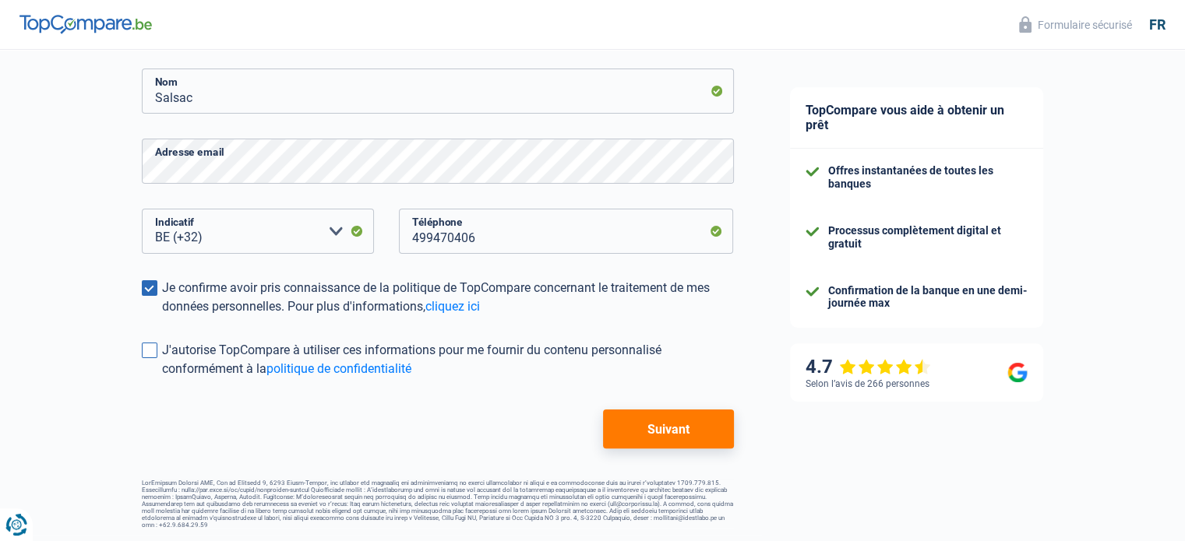
click at [162, 378] on input "J'autorise TopCompare à utiliser ces informations pour me fournir du contenu pe…" at bounding box center [162, 378] width 0 height 0
click at [646, 426] on button "Suivant" at bounding box center [668, 429] width 130 height 39
